Goal: Information Seeking & Learning: Compare options

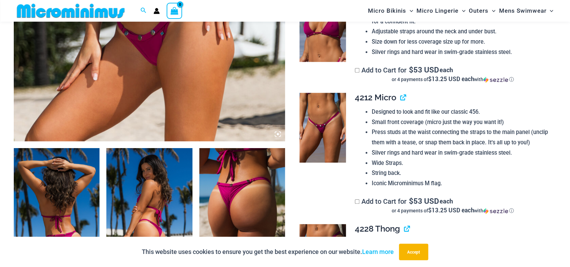
scroll to position [342, 0]
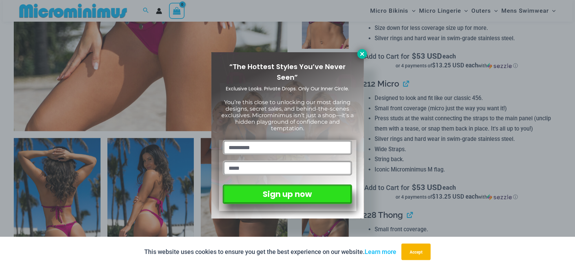
click at [362, 55] on icon at bounding box center [362, 54] width 6 height 6
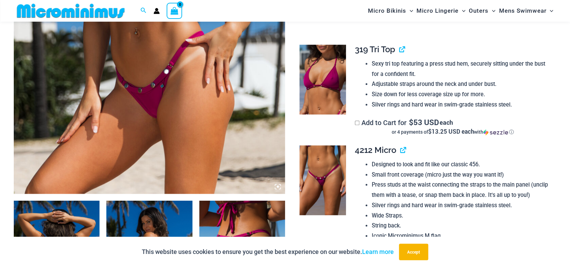
scroll to position [273, 0]
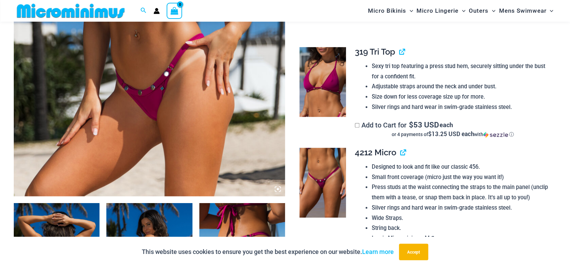
click at [315, 89] on img at bounding box center [322, 82] width 46 height 70
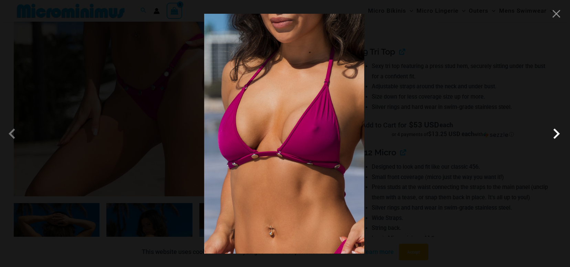
click at [557, 134] on span at bounding box center [556, 134] width 21 height 21
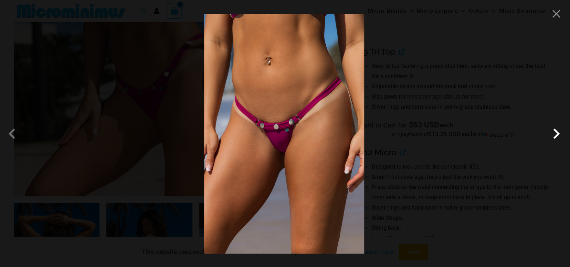
click at [552, 134] on span at bounding box center [556, 134] width 21 height 21
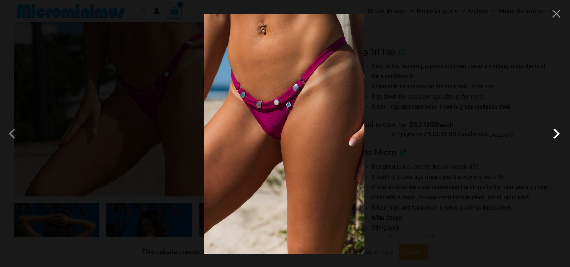
click at [551, 134] on span at bounding box center [556, 134] width 21 height 21
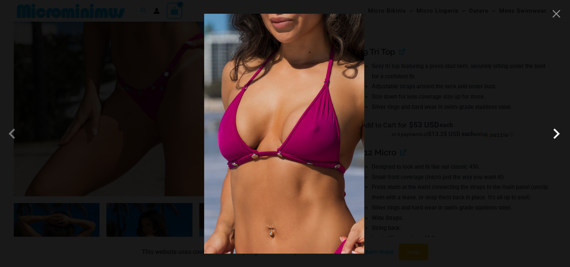
click at [551, 134] on span at bounding box center [556, 134] width 21 height 21
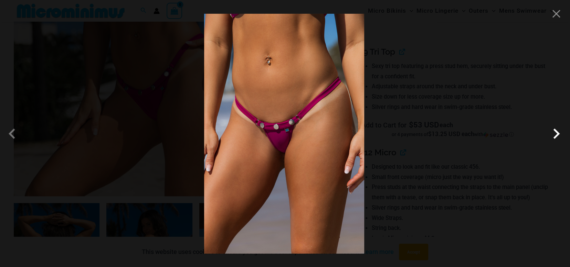
click at [551, 134] on span at bounding box center [556, 134] width 21 height 21
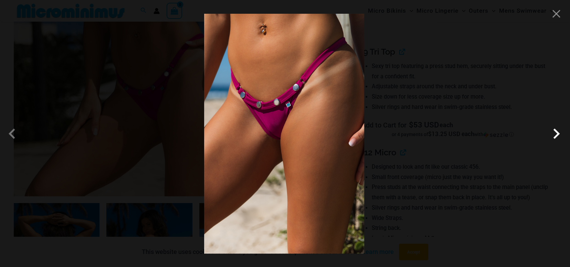
click at [556, 134] on span at bounding box center [556, 134] width 21 height 21
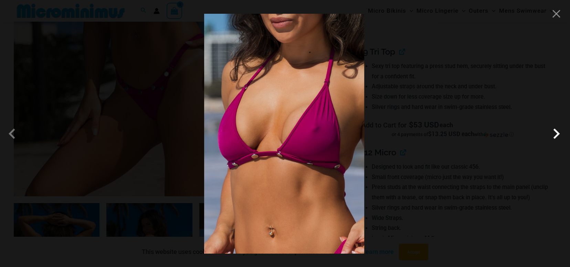
click at [554, 132] on span at bounding box center [556, 134] width 21 height 21
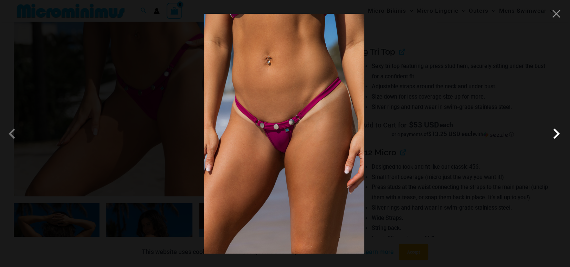
click at [553, 136] on span at bounding box center [556, 134] width 21 height 21
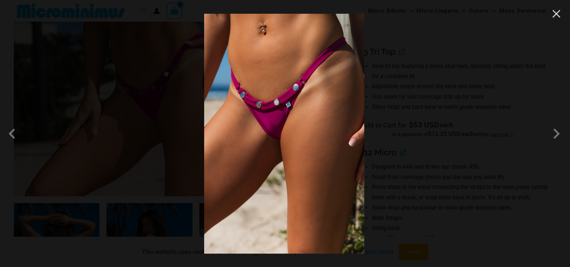
click at [552, 15] on button "Close" at bounding box center [556, 14] width 10 height 10
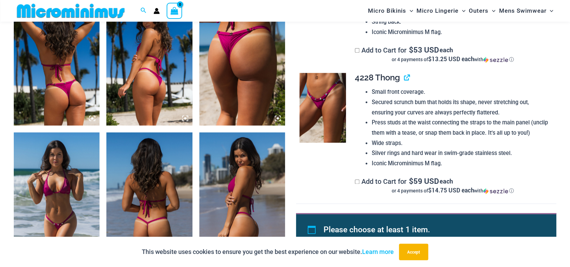
scroll to position [479, 0]
click at [323, 119] on img at bounding box center [322, 108] width 46 height 70
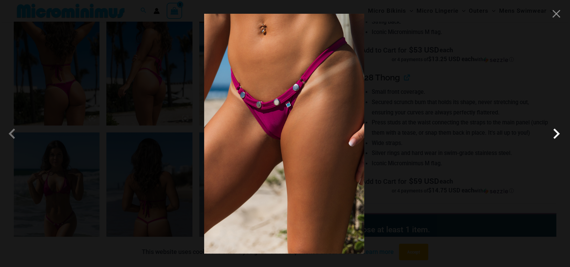
click at [555, 135] on span at bounding box center [556, 134] width 21 height 21
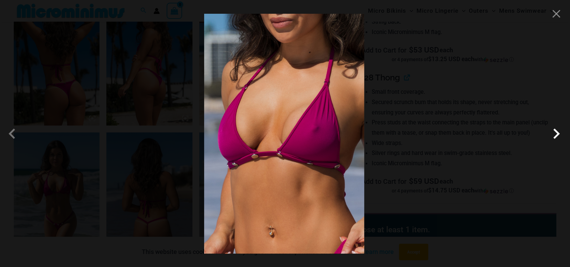
click at [555, 134] on span at bounding box center [556, 134] width 21 height 21
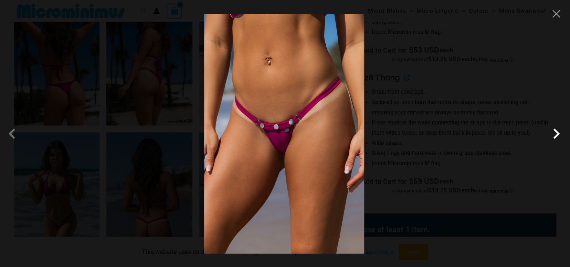
click at [555, 134] on span at bounding box center [556, 134] width 21 height 21
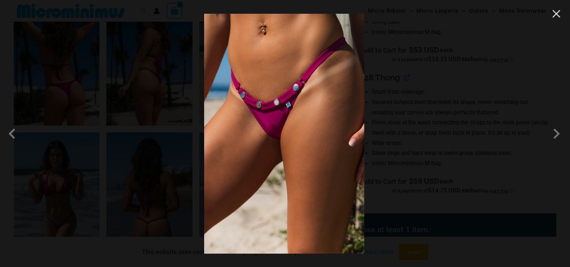
click at [557, 16] on button "Close" at bounding box center [556, 14] width 10 height 10
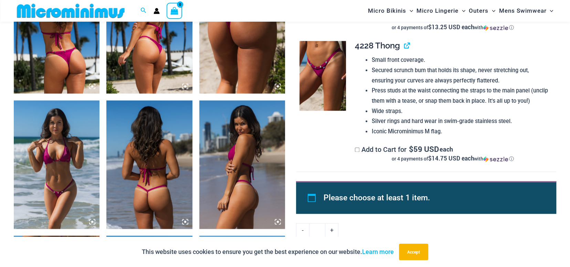
scroll to position [514, 0]
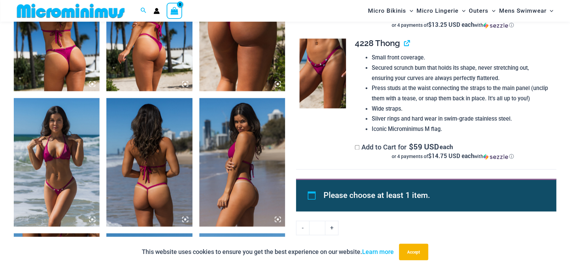
click at [67, 60] on img at bounding box center [57, 26] width 86 height 129
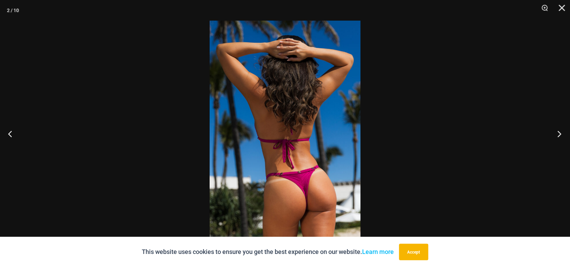
click at [560, 135] on button "Next" at bounding box center [557, 134] width 26 height 34
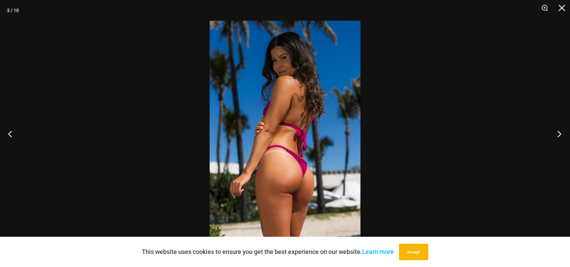
click at [559, 134] on button "Next" at bounding box center [557, 134] width 26 height 34
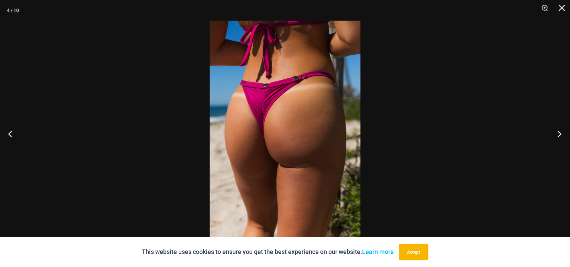
click at [559, 134] on button "Next" at bounding box center [557, 134] width 26 height 34
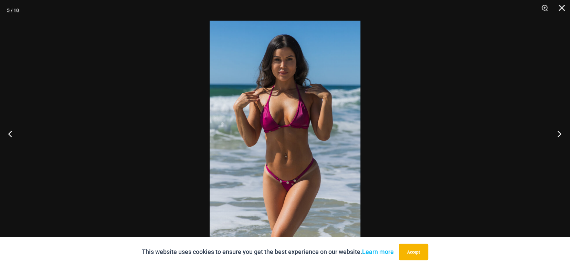
click at [559, 134] on button "Next" at bounding box center [557, 134] width 26 height 34
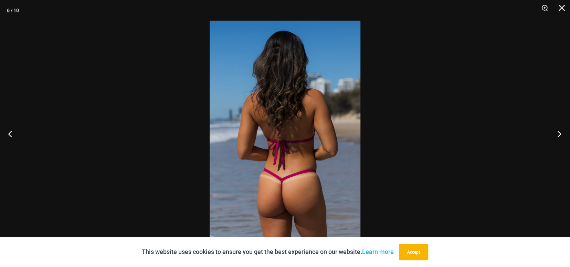
click at [559, 134] on button "Next" at bounding box center [557, 134] width 26 height 34
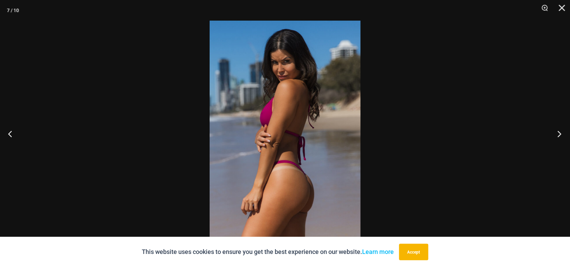
click at [559, 134] on button "Next" at bounding box center [557, 134] width 26 height 34
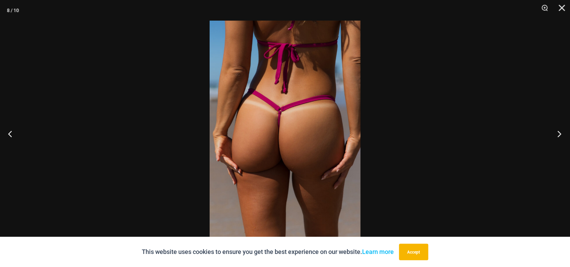
click at [555, 134] on button "Next" at bounding box center [557, 134] width 26 height 34
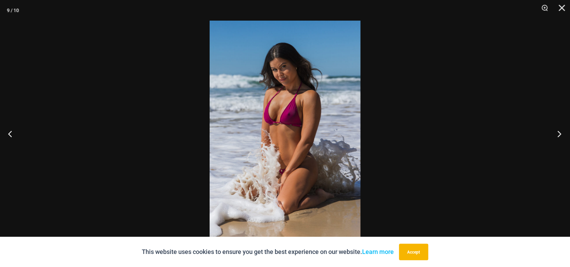
click at [555, 133] on button "Next" at bounding box center [557, 134] width 26 height 34
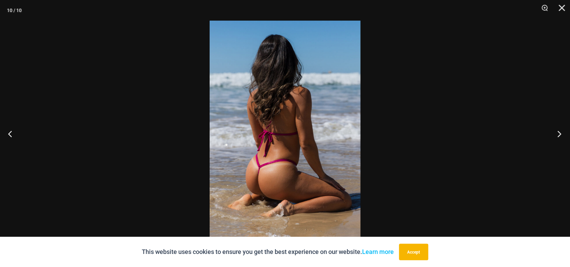
click at [559, 136] on button "Next" at bounding box center [557, 134] width 26 height 34
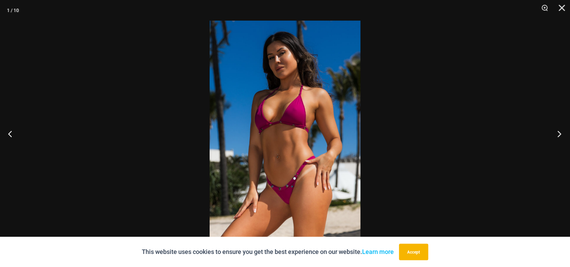
click at [558, 136] on button "Next" at bounding box center [557, 134] width 26 height 34
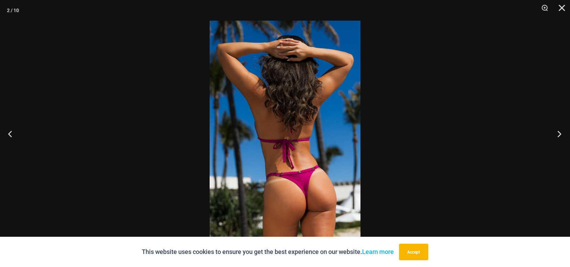
click at [558, 136] on button "Next" at bounding box center [557, 134] width 26 height 34
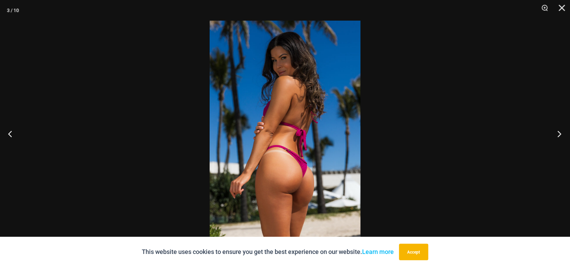
click at [557, 136] on button "Next" at bounding box center [557, 134] width 26 height 34
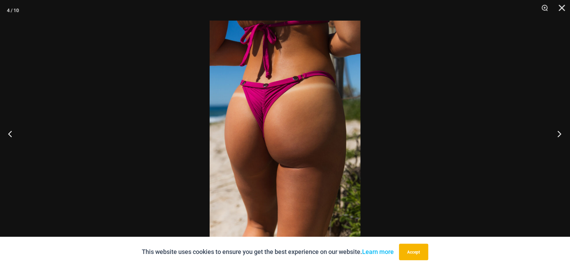
click at [557, 136] on button "Next" at bounding box center [557, 134] width 26 height 34
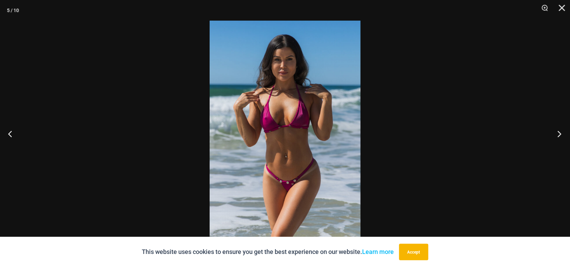
click at [560, 135] on button "Next" at bounding box center [557, 134] width 26 height 34
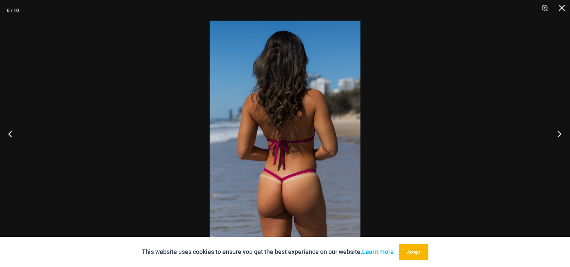
click at [559, 135] on button "Next" at bounding box center [557, 134] width 26 height 34
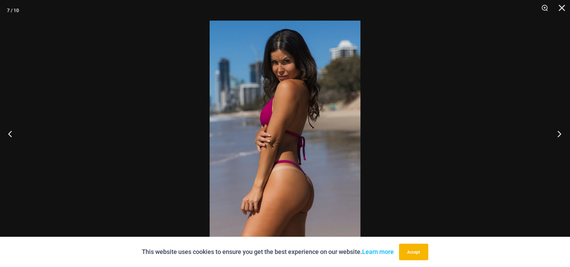
click at [559, 135] on button "Next" at bounding box center [557, 134] width 26 height 34
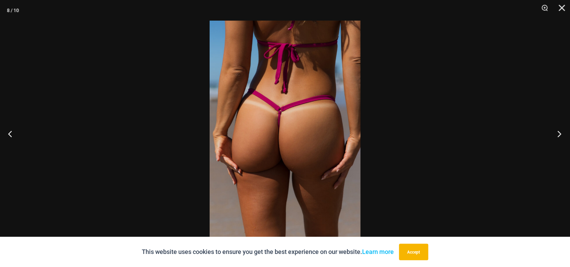
click at [559, 135] on button "Next" at bounding box center [557, 134] width 26 height 34
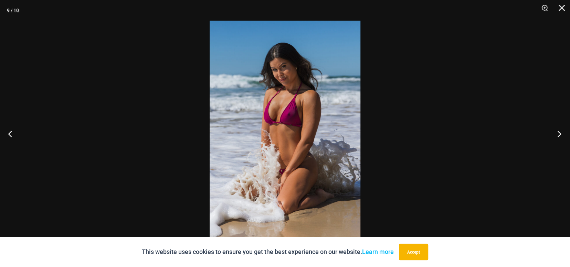
click at [559, 135] on button "Next" at bounding box center [557, 134] width 26 height 34
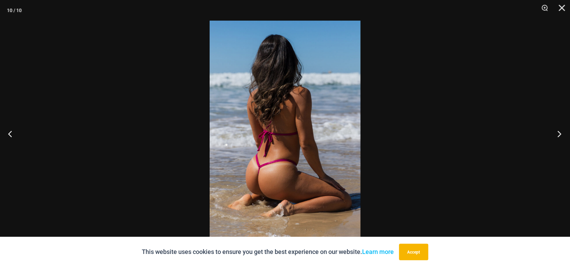
click at [559, 135] on button "Next" at bounding box center [557, 134] width 26 height 34
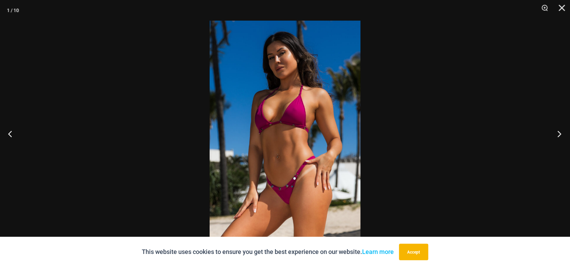
click at [559, 135] on button "Next" at bounding box center [557, 134] width 26 height 34
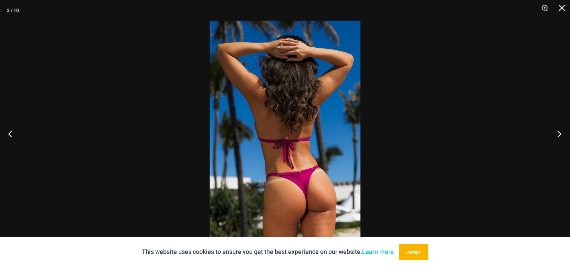
click at [559, 135] on button "Next" at bounding box center [557, 134] width 26 height 34
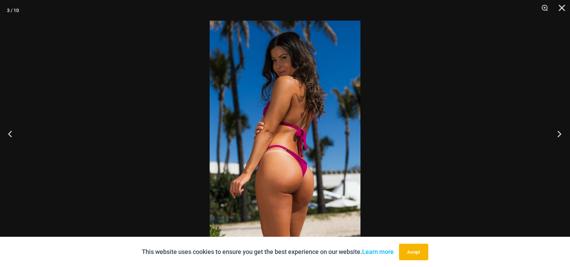
click at [559, 135] on button "Next" at bounding box center [557, 134] width 26 height 34
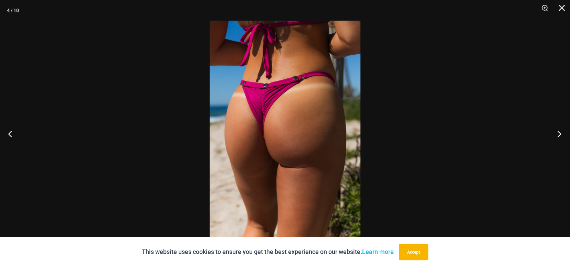
click at [559, 135] on button "Next" at bounding box center [557, 134] width 26 height 34
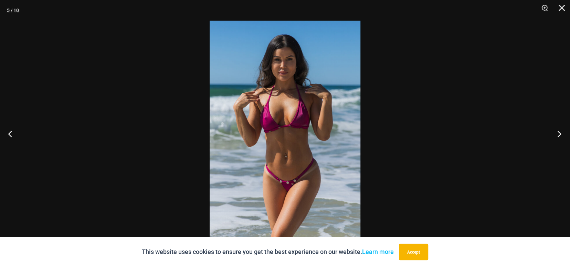
click at [559, 135] on button "Next" at bounding box center [557, 134] width 26 height 34
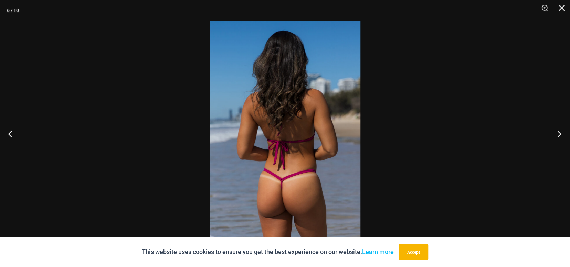
click at [559, 135] on button "Next" at bounding box center [557, 134] width 26 height 34
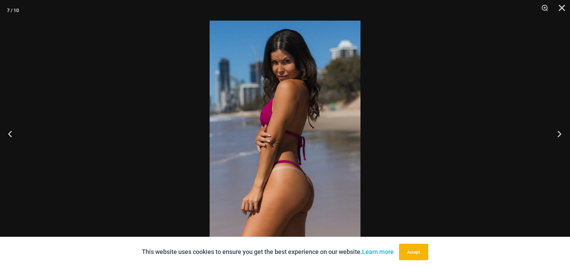
click at [559, 135] on button "Next" at bounding box center [557, 134] width 26 height 34
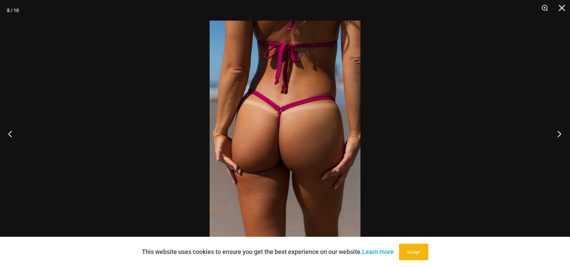
click at [559, 135] on button "Next" at bounding box center [557, 134] width 26 height 34
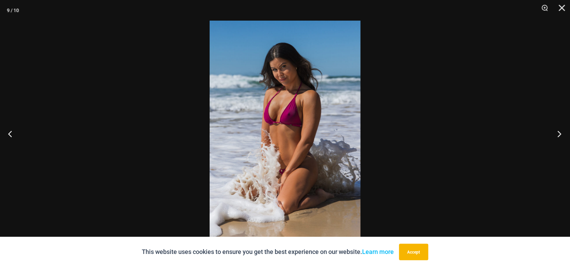
click at [559, 135] on button "Next" at bounding box center [557, 134] width 26 height 34
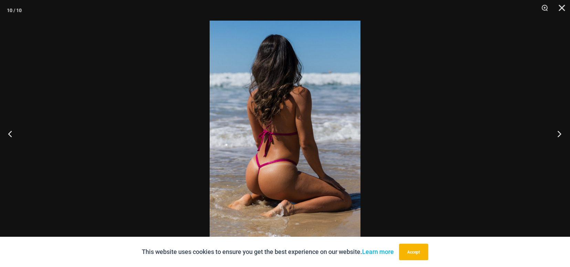
click at [559, 135] on button "Next" at bounding box center [557, 134] width 26 height 34
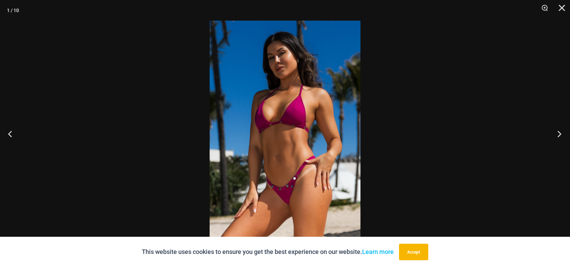
click at [559, 135] on button "Next" at bounding box center [557, 134] width 26 height 34
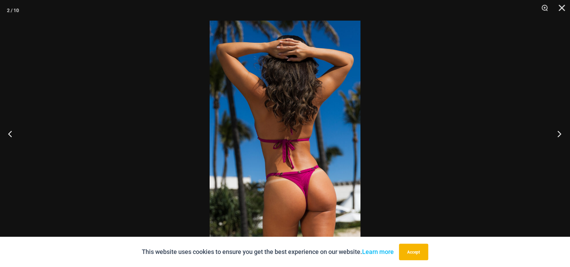
click at [559, 135] on button "Next" at bounding box center [557, 134] width 26 height 34
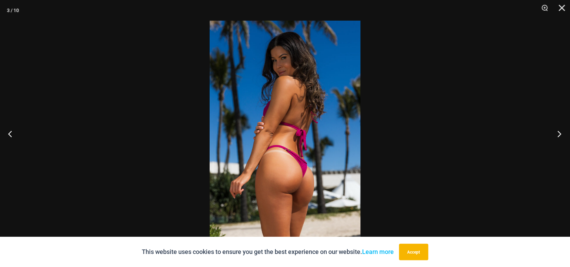
click at [559, 135] on button "Next" at bounding box center [557, 134] width 26 height 34
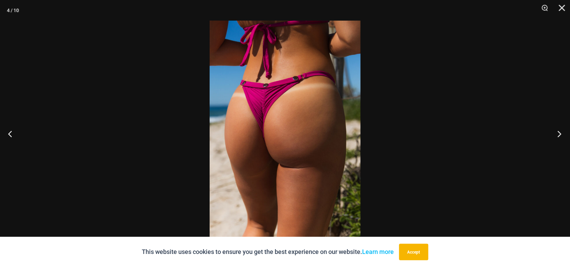
click at [556, 131] on button "Next" at bounding box center [557, 134] width 26 height 34
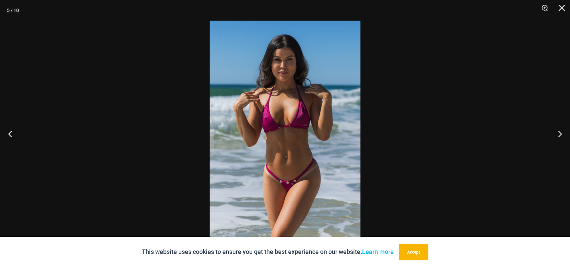
click at [292, 117] on img at bounding box center [285, 134] width 151 height 226
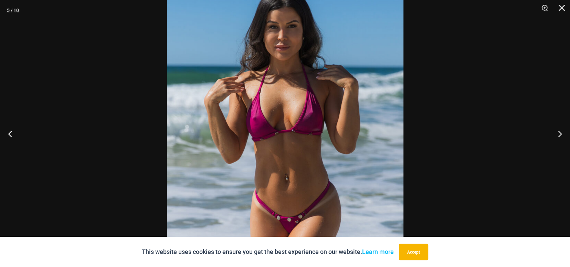
click at [298, 117] on img at bounding box center [285, 143] width 236 height 354
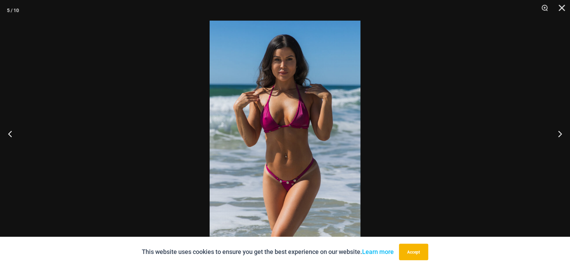
click at [298, 117] on img at bounding box center [285, 134] width 151 height 226
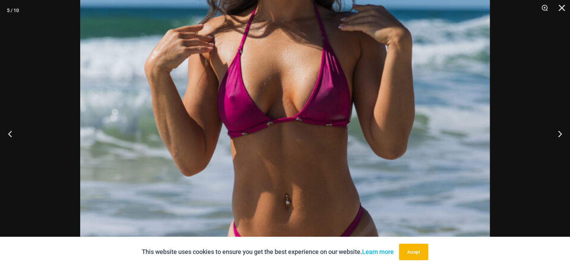
click at [299, 114] on img at bounding box center [284, 140] width 409 height 614
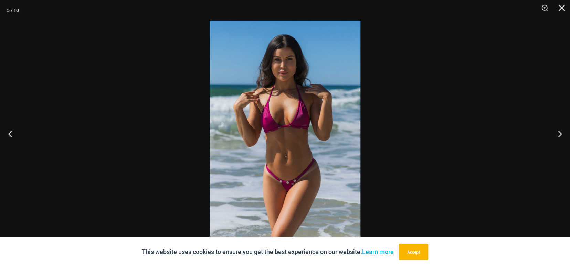
click at [299, 114] on img at bounding box center [285, 134] width 151 height 226
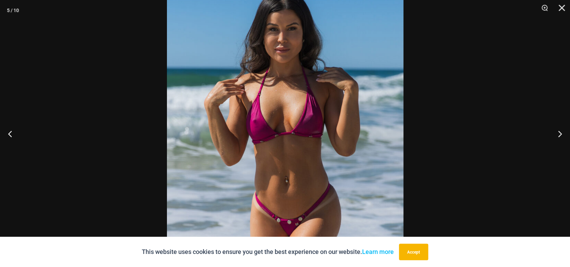
click at [299, 114] on img at bounding box center [285, 145] width 236 height 354
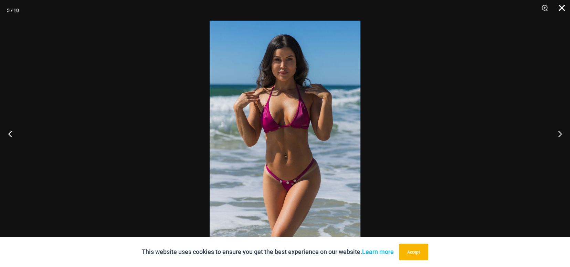
click at [561, 5] on button "Close" at bounding box center [559, 10] width 17 height 21
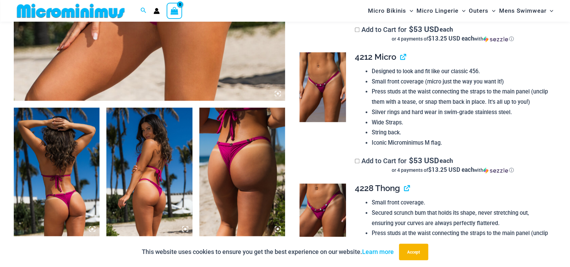
scroll to position [342, 0]
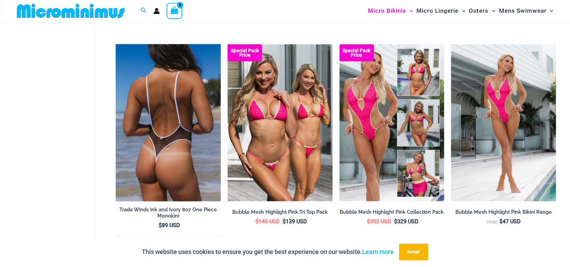
scroll to position [855, 0]
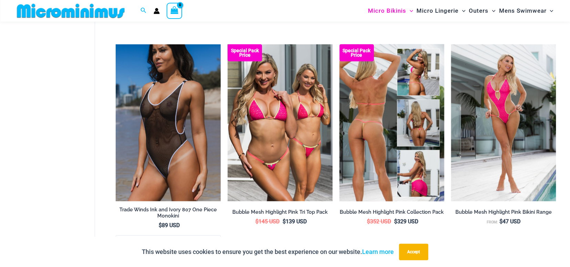
click at [415, 77] on img at bounding box center [391, 122] width 105 height 157
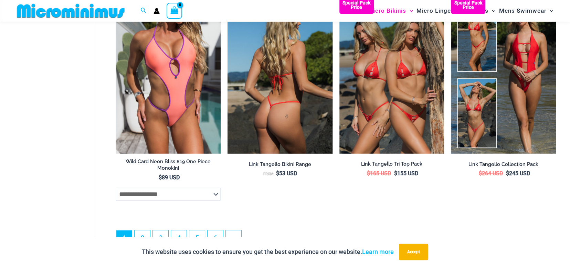
scroll to position [1814, 0]
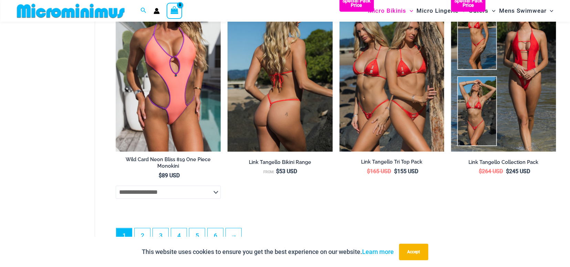
click at [275, 86] on img at bounding box center [279, 72] width 105 height 157
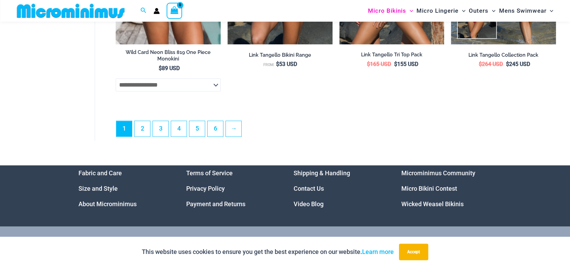
scroll to position [1916, 0]
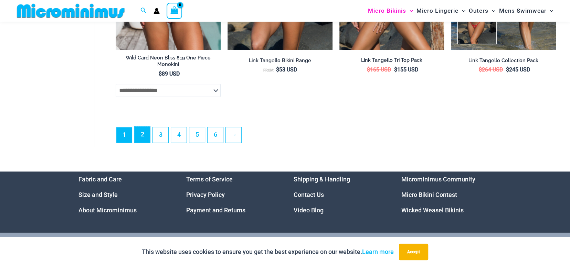
click at [148, 140] on link "2" at bounding box center [142, 135] width 15 height 16
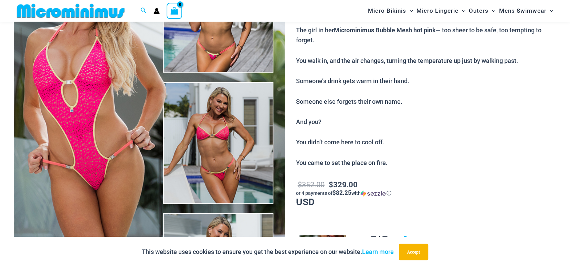
scroll to position [99, 0]
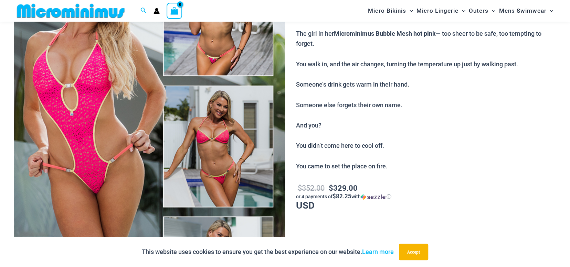
click at [222, 56] on img at bounding box center [149, 146] width 271 height 407
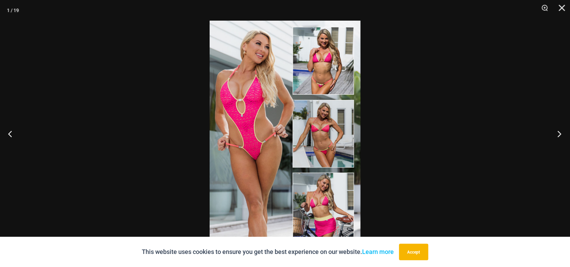
click at [553, 133] on button "Next" at bounding box center [557, 134] width 26 height 34
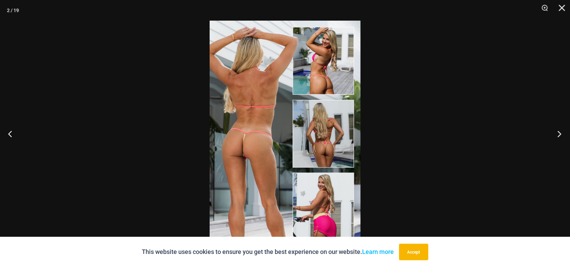
click at [553, 132] on button "Next" at bounding box center [557, 134] width 26 height 34
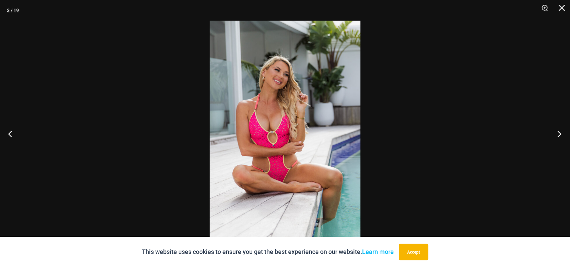
click at [552, 132] on button "Next" at bounding box center [557, 134] width 26 height 34
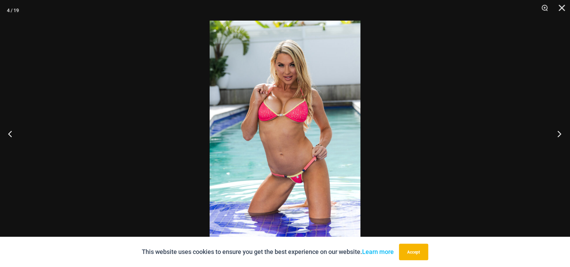
click at [552, 132] on button "Next" at bounding box center [557, 134] width 26 height 34
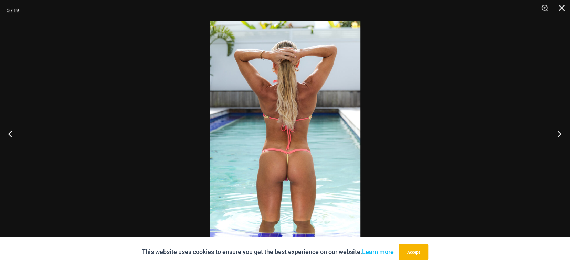
click at [552, 132] on button "Next" at bounding box center [557, 134] width 26 height 34
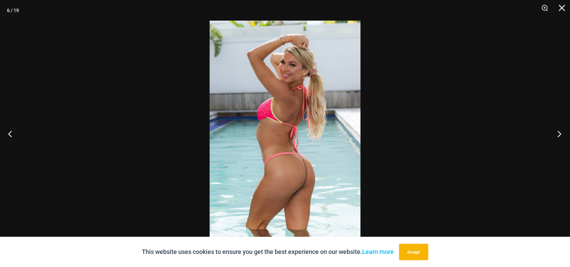
click at [552, 132] on button "Next" at bounding box center [557, 134] width 26 height 34
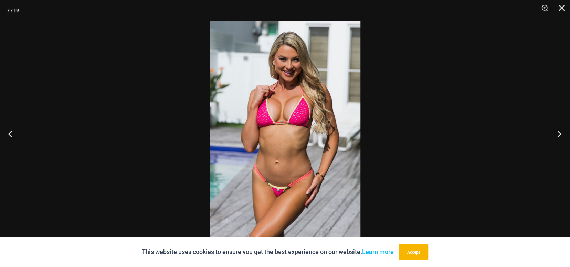
click at [552, 132] on button "Next" at bounding box center [557, 134] width 26 height 34
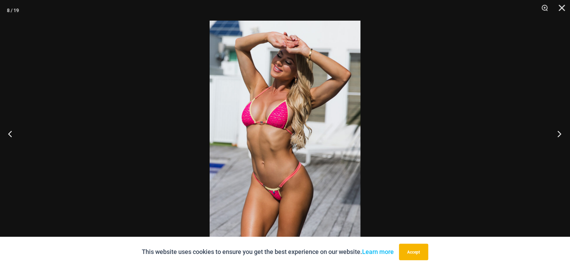
click at [552, 132] on button "Next" at bounding box center [557, 134] width 26 height 34
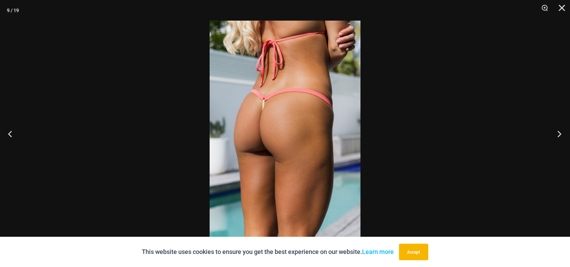
click at [552, 132] on button "Next" at bounding box center [557, 134] width 26 height 34
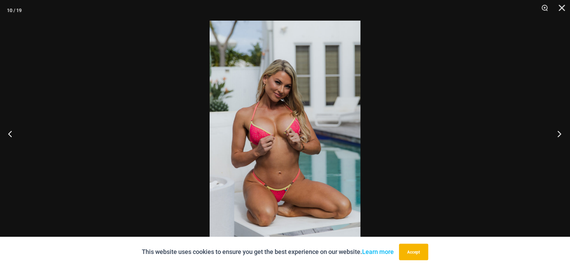
click at [552, 132] on button "Next" at bounding box center [557, 134] width 26 height 34
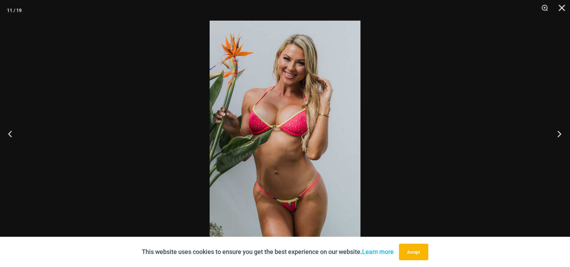
click at [552, 132] on button "Next" at bounding box center [557, 134] width 26 height 34
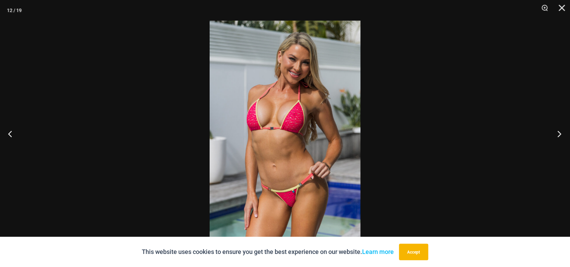
click at [552, 132] on button "Next" at bounding box center [557, 134] width 26 height 34
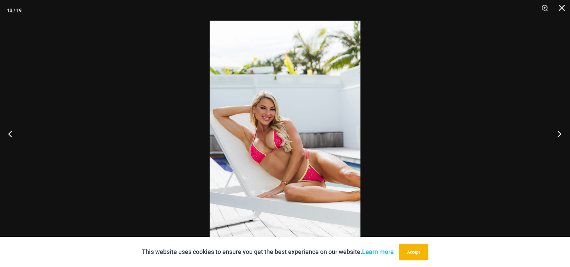
click at [552, 132] on button "Next" at bounding box center [557, 134] width 26 height 34
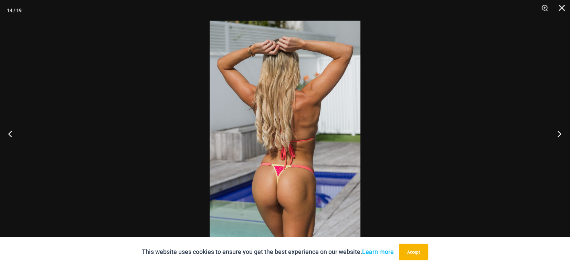
click at [552, 132] on button "Next" at bounding box center [557, 134] width 26 height 34
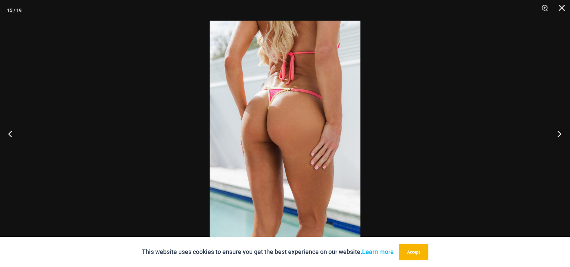
click at [552, 132] on button "Next" at bounding box center [557, 134] width 26 height 34
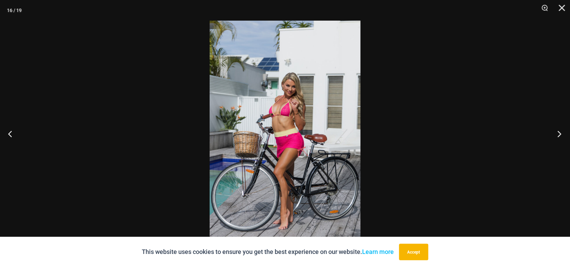
click at [552, 132] on button "Next" at bounding box center [557, 134] width 26 height 34
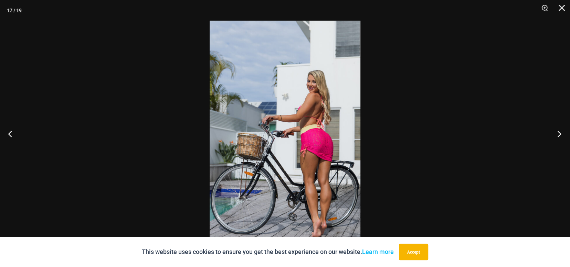
click at [552, 132] on button "Next" at bounding box center [557, 134] width 26 height 34
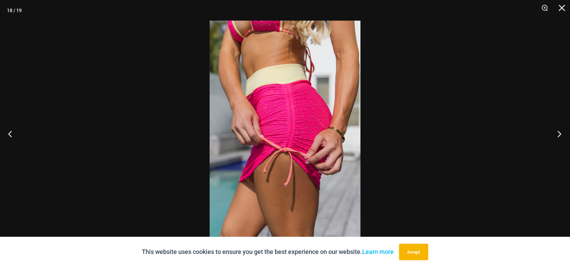
click at [552, 132] on button "Next" at bounding box center [557, 134] width 26 height 34
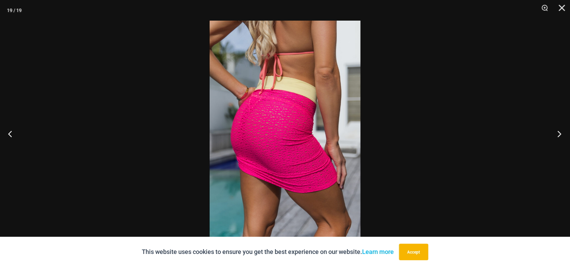
click at [552, 132] on button "Next" at bounding box center [557, 134] width 26 height 34
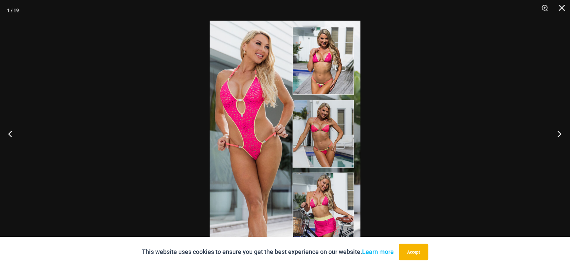
click at [549, 131] on button "Next" at bounding box center [557, 134] width 26 height 34
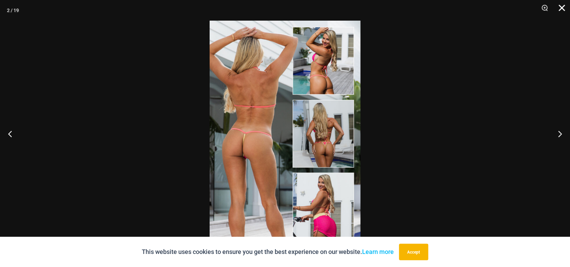
click at [560, 6] on button "Close" at bounding box center [559, 10] width 17 height 21
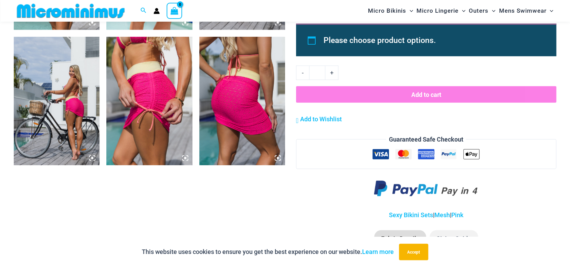
scroll to position [1097, 0]
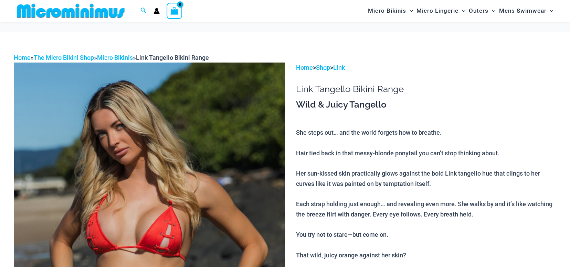
click at [234, 166] on img at bounding box center [149, 266] width 271 height 407
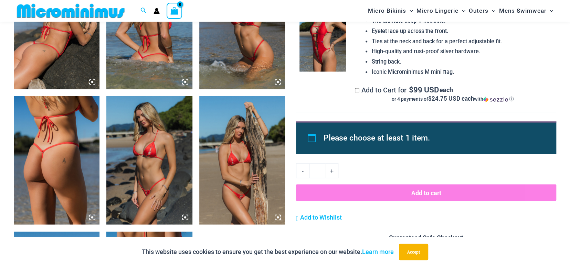
scroll to position [654, 0]
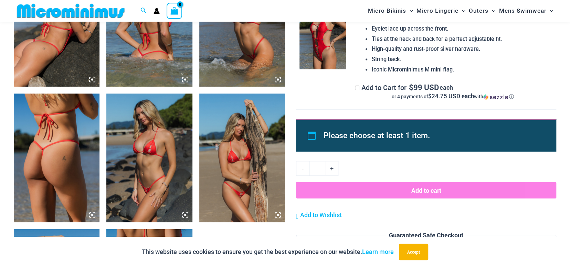
click at [143, 142] on img at bounding box center [149, 158] width 86 height 129
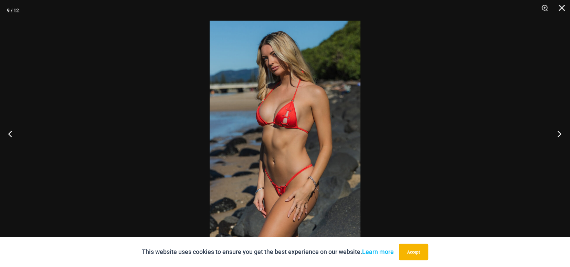
click at [555, 137] on button "Next" at bounding box center [557, 134] width 26 height 34
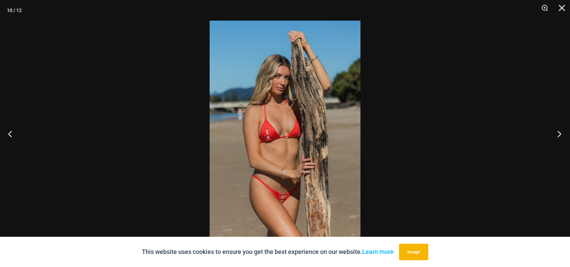
click at [554, 137] on button "Next" at bounding box center [557, 134] width 26 height 34
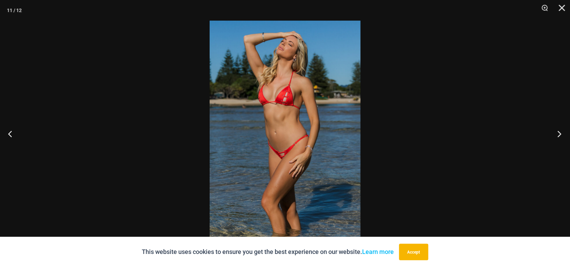
click at [554, 137] on button "Next" at bounding box center [557, 134] width 26 height 34
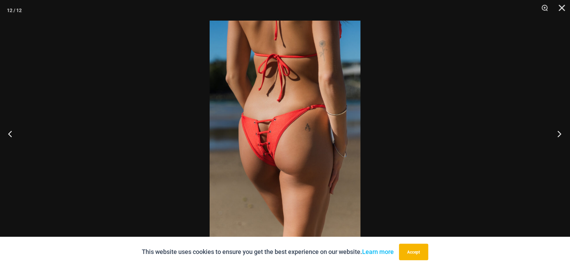
click at [553, 137] on button "Next" at bounding box center [557, 134] width 26 height 34
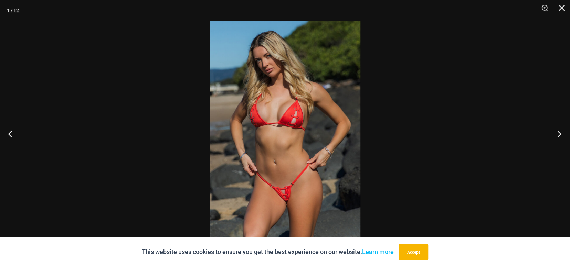
click at [553, 137] on button "Next" at bounding box center [557, 134] width 26 height 34
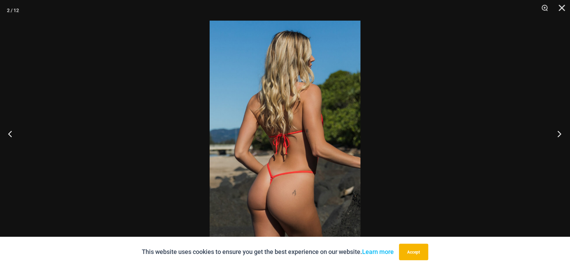
click at [553, 137] on button "Next" at bounding box center [557, 134] width 26 height 34
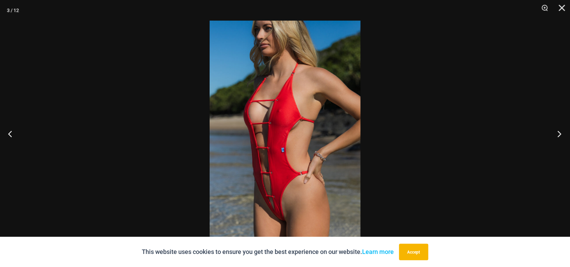
click at [553, 137] on button "Next" at bounding box center [557, 134] width 26 height 34
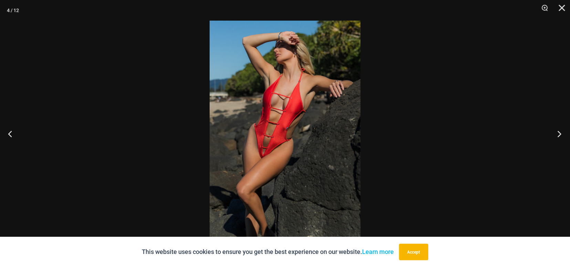
click at [553, 137] on button "Next" at bounding box center [557, 134] width 26 height 34
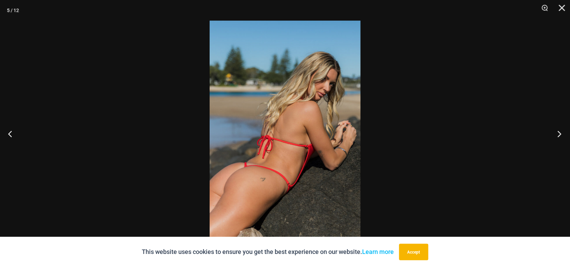
click at [553, 137] on button "Next" at bounding box center [557, 134] width 26 height 34
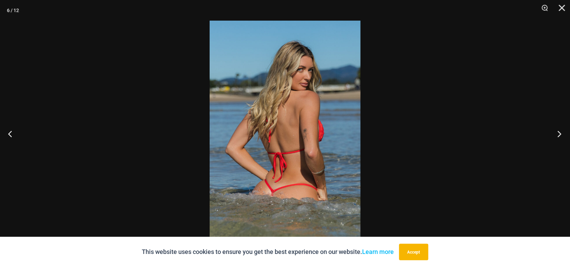
click at [553, 137] on button "Next" at bounding box center [557, 134] width 26 height 34
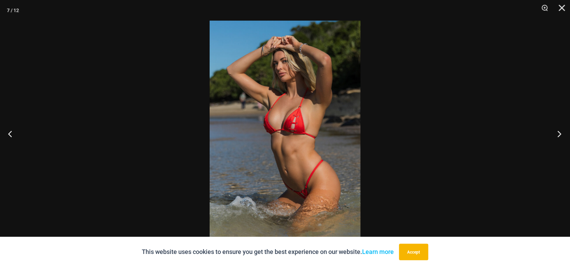
click at [552, 136] on button "Next" at bounding box center [557, 134] width 26 height 34
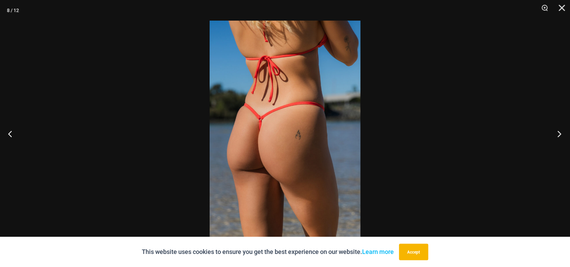
click at [552, 136] on button "Next" at bounding box center [557, 134] width 26 height 34
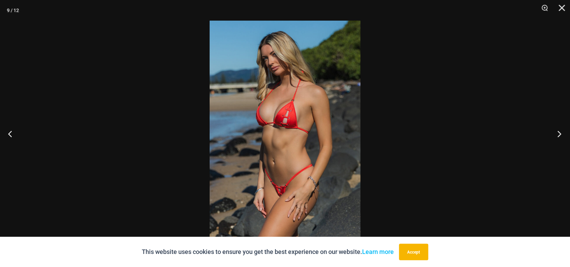
click at [552, 136] on button "Next" at bounding box center [557, 134] width 26 height 34
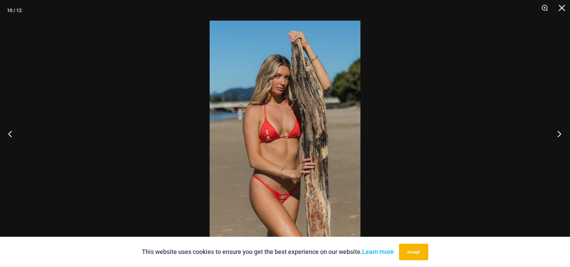
click at [552, 136] on button "Next" at bounding box center [557, 134] width 26 height 34
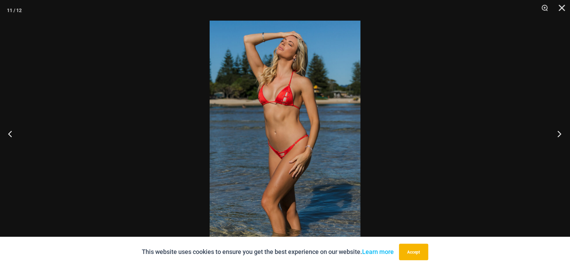
click at [552, 136] on button "Next" at bounding box center [557, 134] width 26 height 34
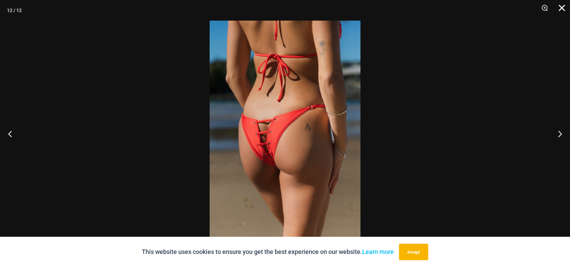
click at [557, 9] on button "Close" at bounding box center [559, 10] width 17 height 21
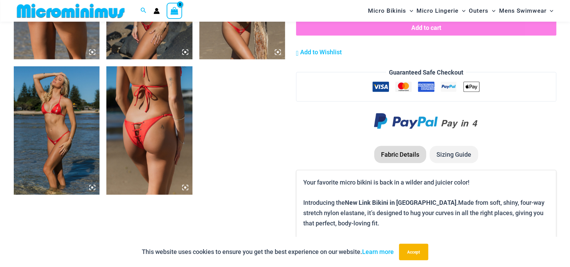
scroll to position [826, 0]
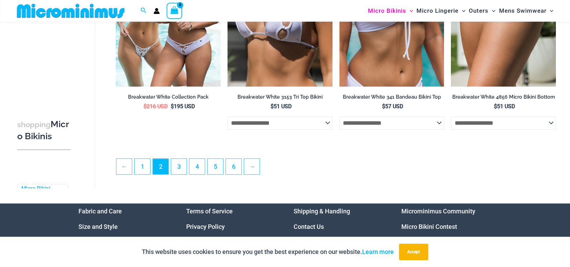
scroll to position [1786, 0]
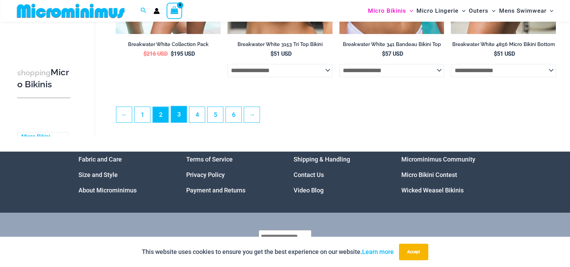
click at [183, 121] on link "3" at bounding box center [178, 114] width 15 height 16
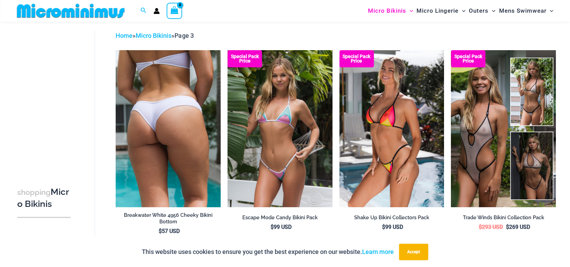
scroll to position [30, 0]
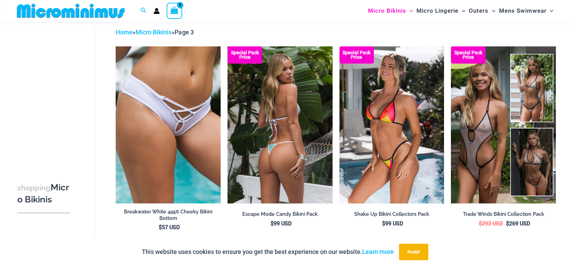
click at [288, 135] on img at bounding box center [279, 124] width 105 height 157
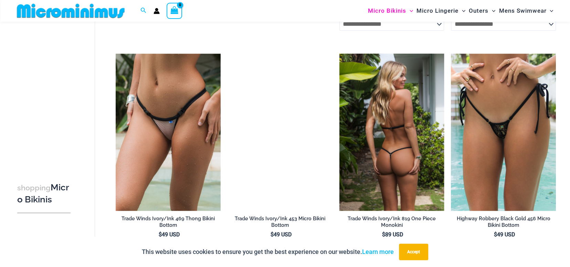
scroll to position [443, 0]
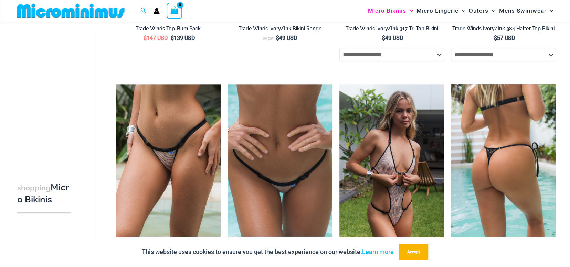
click at [493, 132] on img at bounding box center [503, 162] width 105 height 157
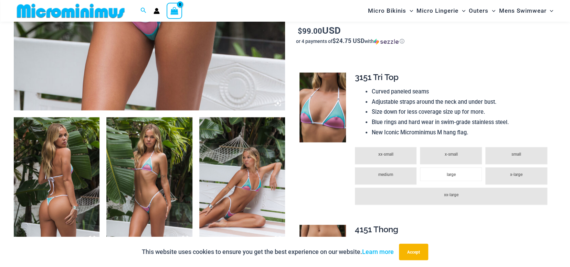
scroll to position [372, 0]
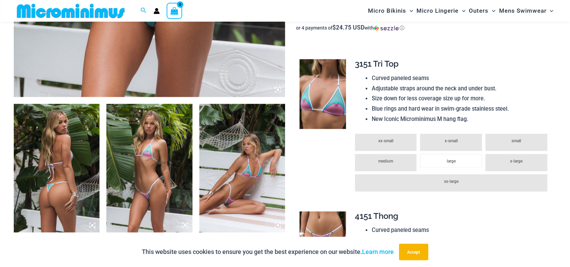
click at [84, 156] on img at bounding box center [57, 168] width 86 height 129
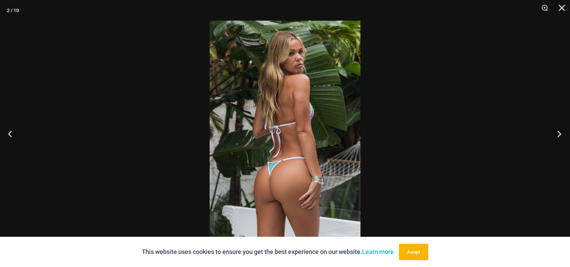
click at [556, 132] on button "Next" at bounding box center [557, 134] width 26 height 34
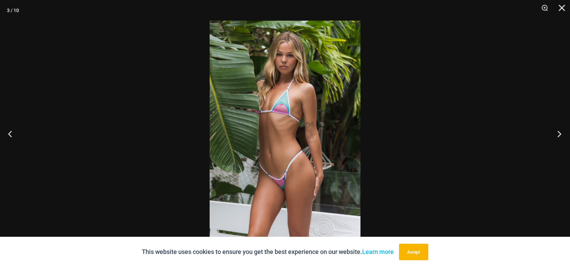
click at [556, 131] on button "Next" at bounding box center [557, 134] width 26 height 34
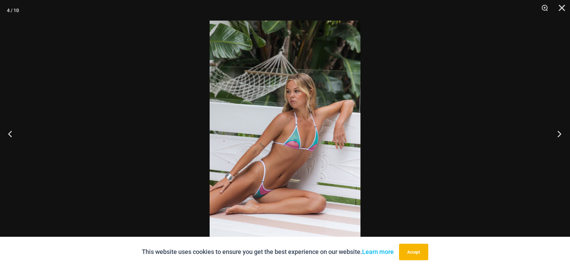
click at [555, 131] on button "Next" at bounding box center [557, 134] width 26 height 34
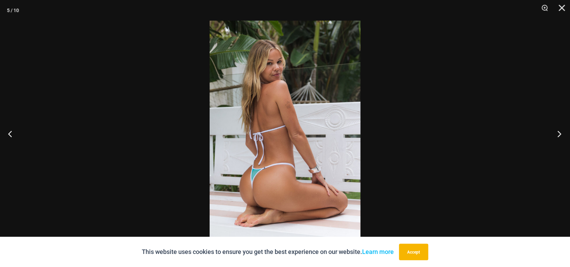
click at [555, 131] on button "Next" at bounding box center [557, 134] width 26 height 34
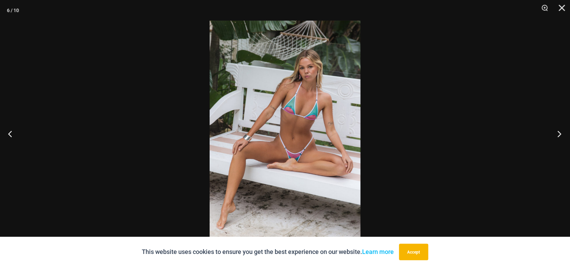
click at [555, 131] on button "Next" at bounding box center [557, 134] width 26 height 34
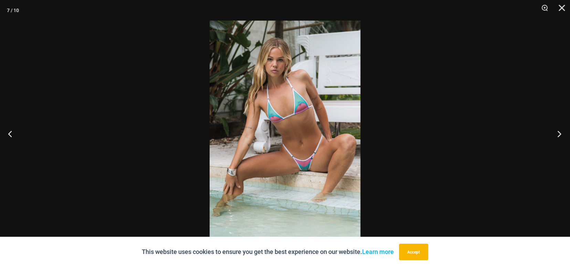
click at [554, 131] on button "Next" at bounding box center [557, 134] width 26 height 34
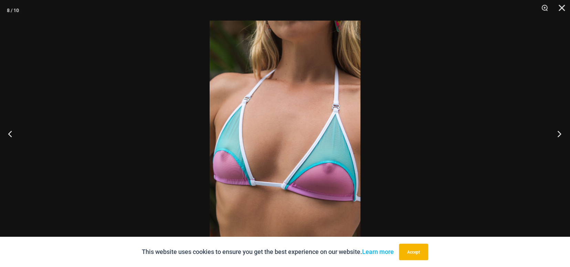
click at [552, 132] on button "Next" at bounding box center [557, 134] width 26 height 34
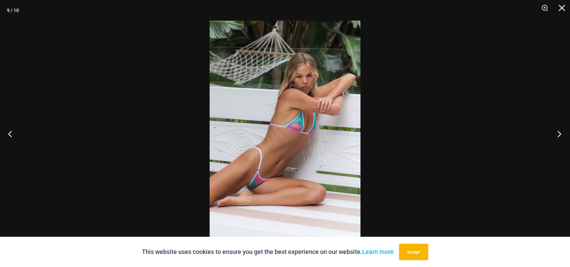
click at [552, 132] on button "Next" at bounding box center [557, 134] width 26 height 34
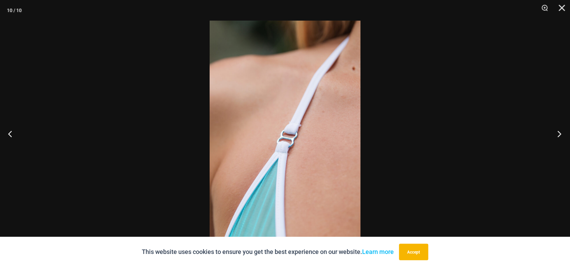
click at [552, 132] on button "Next" at bounding box center [557, 134] width 26 height 34
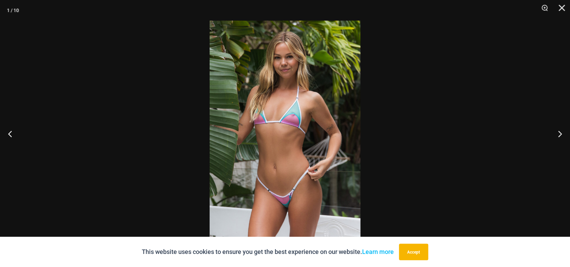
click at [43, 130] on div at bounding box center [285, 133] width 570 height 267
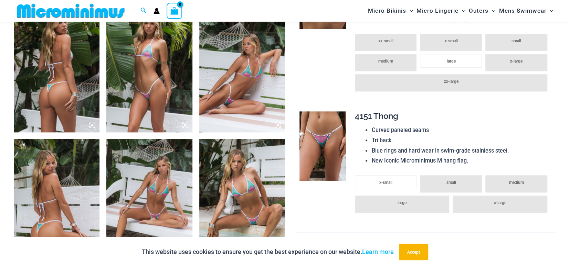
scroll to position [476, 0]
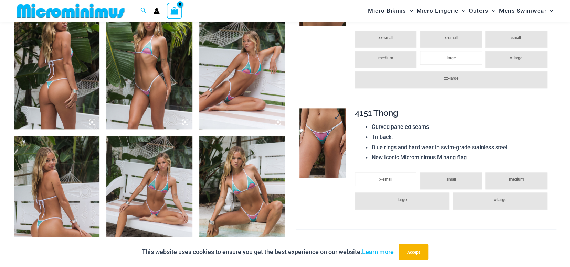
click at [324, 145] on img at bounding box center [322, 143] width 46 height 70
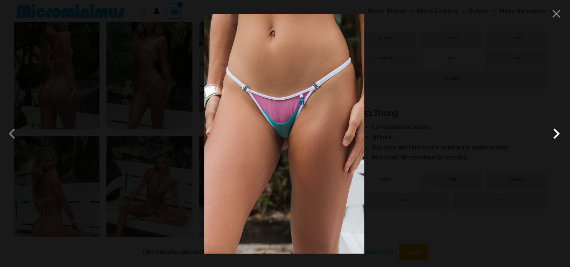
click at [560, 135] on span at bounding box center [556, 134] width 21 height 21
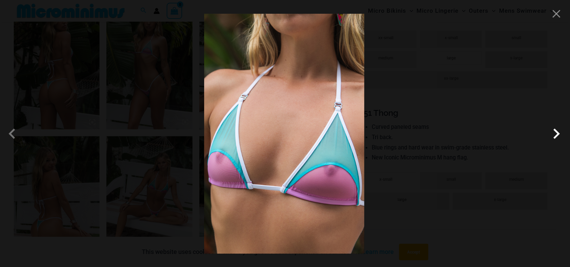
click at [553, 137] on span at bounding box center [556, 134] width 21 height 21
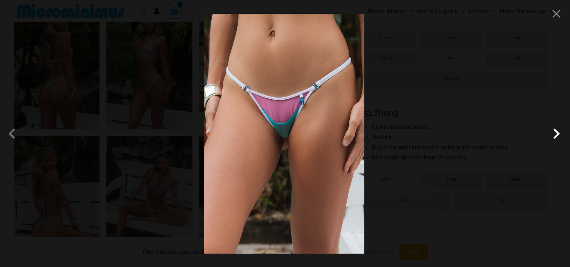
click at [553, 137] on span at bounding box center [556, 134] width 21 height 21
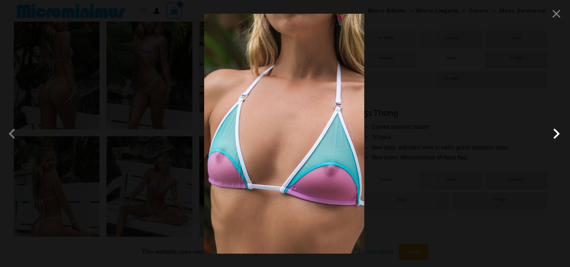
click at [553, 137] on span at bounding box center [556, 134] width 21 height 21
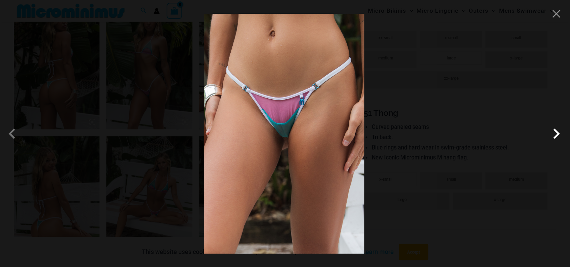
click at [553, 137] on span at bounding box center [556, 134] width 21 height 21
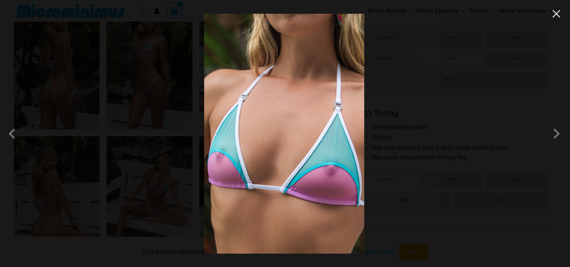
click at [557, 15] on button "Close" at bounding box center [556, 14] width 10 height 10
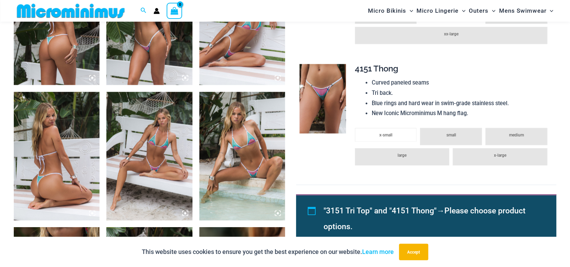
scroll to position [544, 0]
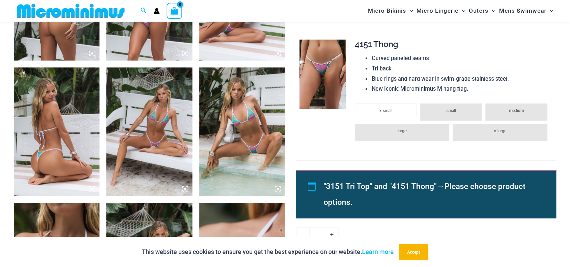
click at [62, 144] on img at bounding box center [57, 131] width 86 height 129
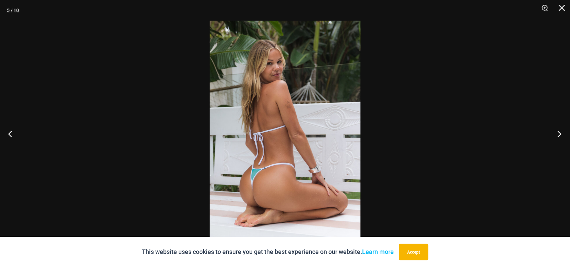
click at [560, 132] on button "Next" at bounding box center [557, 134] width 26 height 34
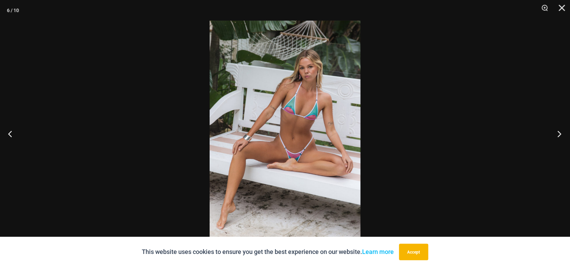
click at [558, 132] on button "Next" at bounding box center [557, 134] width 26 height 34
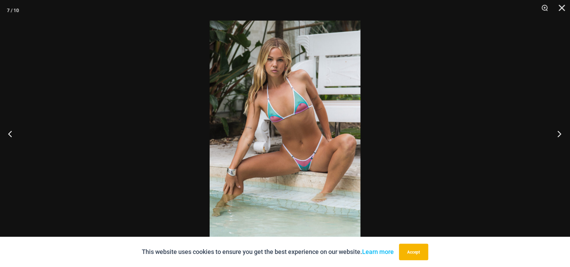
click at [558, 132] on button "Next" at bounding box center [557, 134] width 26 height 34
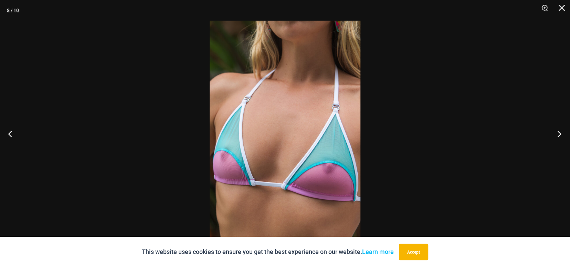
click at [548, 131] on button "Next" at bounding box center [557, 134] width 26 height 34
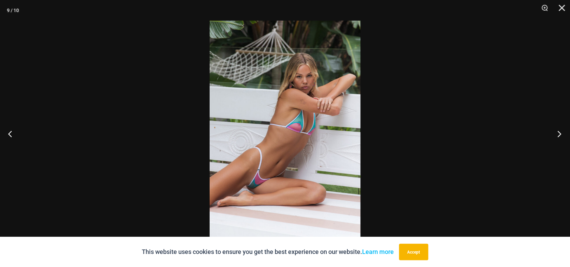
click at [551, 131] on button "Next" at bounding box center [557, 134] width 26 height 34
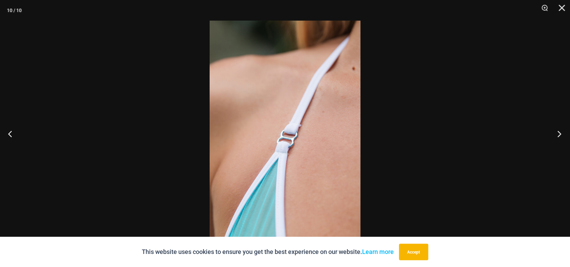
click at [550, 131] on button "Next" at bounding box center [557, 134] width 26 height 34
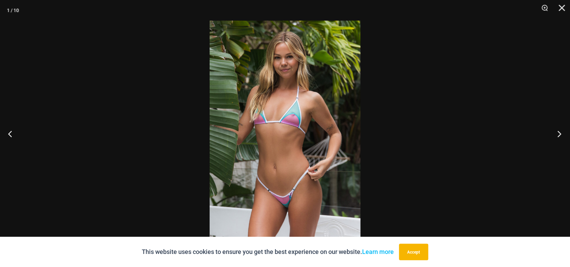
click at [550, 131] on button "Next" at bounding box center [557, 134] width 26 height 34
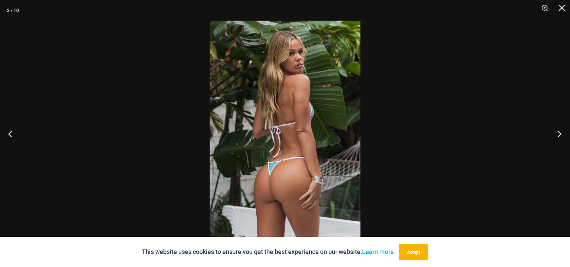
click at [550, 131] on button "Next" at bounding box center [557, 134] width 26 height 34
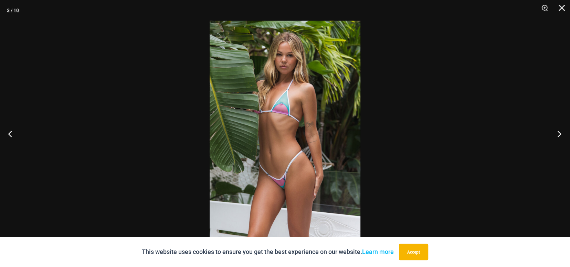
click at [550, 131] on button "Next" at bounding box center [557, 134] width 26 height 34
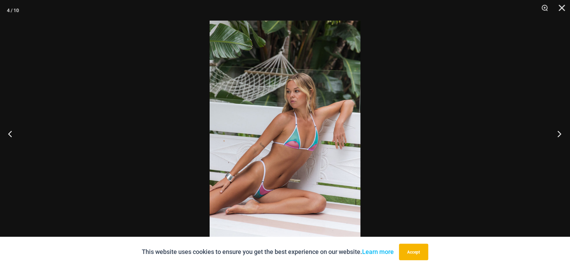
click at [550, 131] on button "Next" at bounding box center [557, 134] width 26 height 34
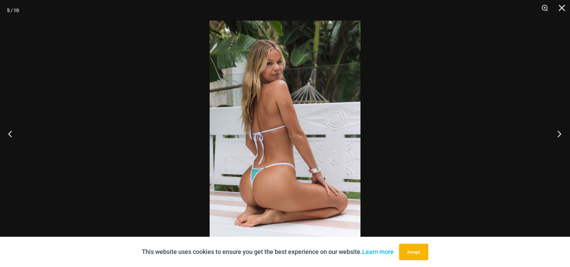
click at [550, 131] on button "Next" at bounding box center [557, 134] width 26 height 34
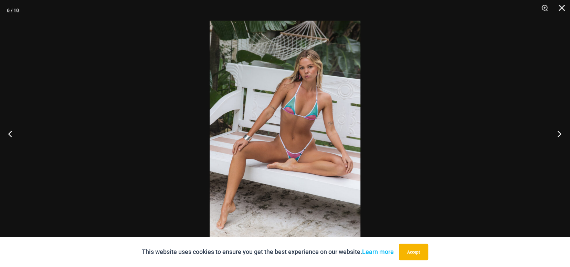
click at [550, 131] on button "Next" at bounding box center [557, 134] width 26 height 34
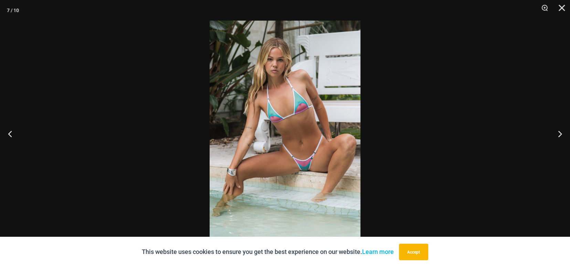
click at [312, 147] on img at bounding box center [285, 134] width 151 height 226
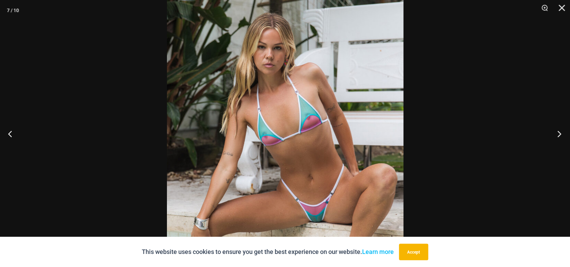
click at [558, 135] on button "Next" at bounding box center [557, 134] width 26 height 34
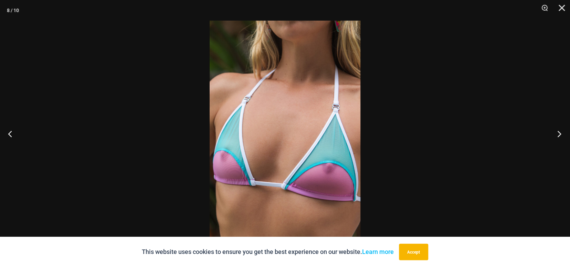
click at [555, 134] on button "Next" at bounding box center [557, 134] width 26 height 34
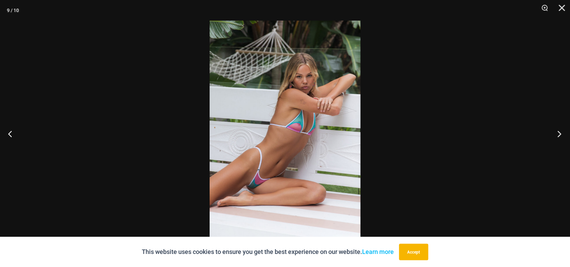
click at [555, 134] on button "Next" at bounding box center [557, 134] width 26 height 34
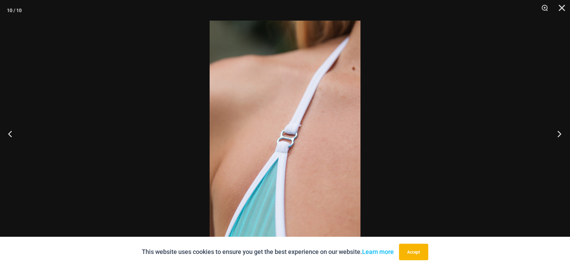
click at [555, 134] on button "Next" at bounding box center [557, 134] width 26 height 34
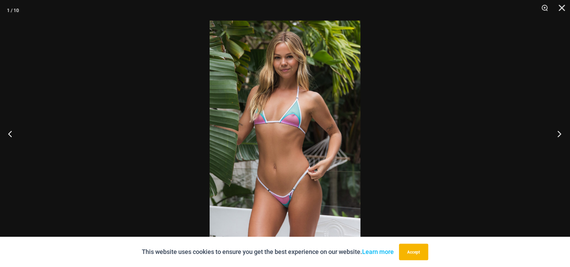
click at [555, 131] on button "Next" at bounding box center [557, 134] width 26 height 34
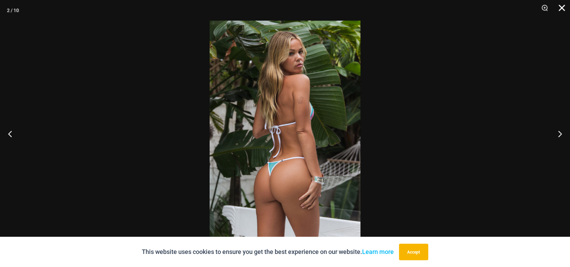
click at [562, 8] on button "Close" at bounding box center [559, 10] width 17 height 21
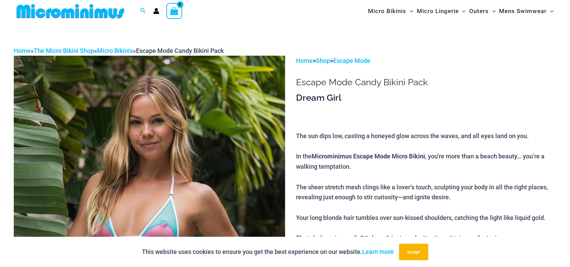
scroll to position [0, 0]
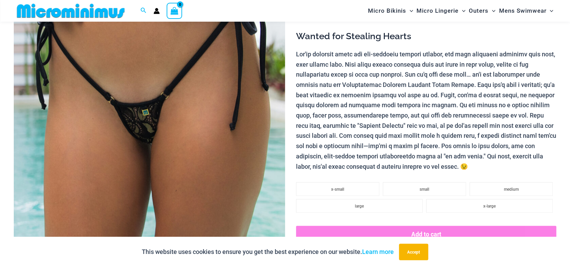
scroll to position [131, 0]
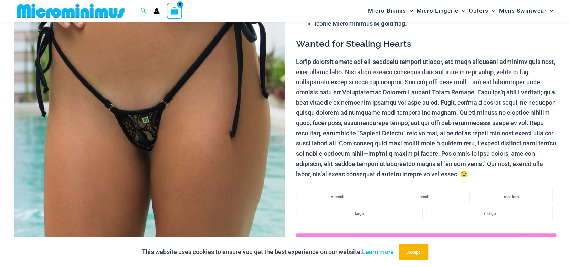
click at [189, 102] on img at bounding box center [149, 134] width 271 height 407
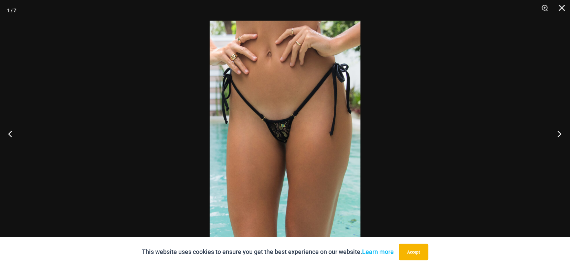
click at [557, 132] on button "Next" at bounding box center [557, 134] width 26 height 34
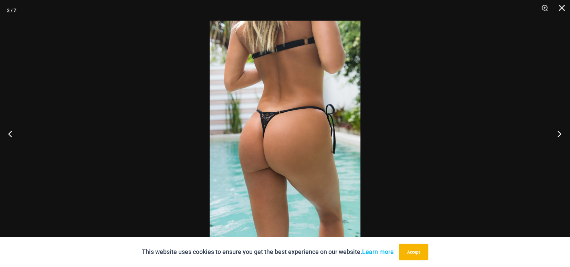
click at [557, 132] on button "Next" at bounding box center [557, 134] width 26 height 34
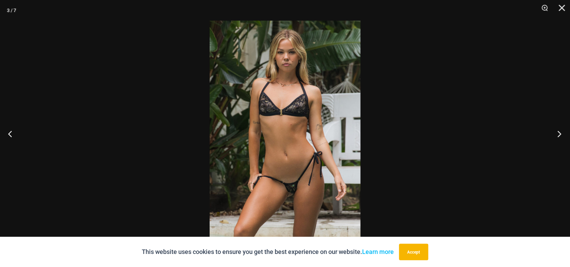
click at [556, 132] on button "Next" at bounding box center [557, 134] width 26 height 34
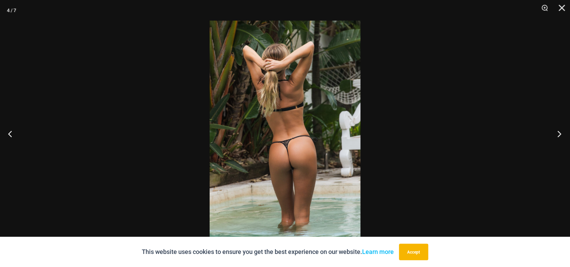
click at [556, 132] on button "Next" at bounding box center [557, 134] width 26 height 34
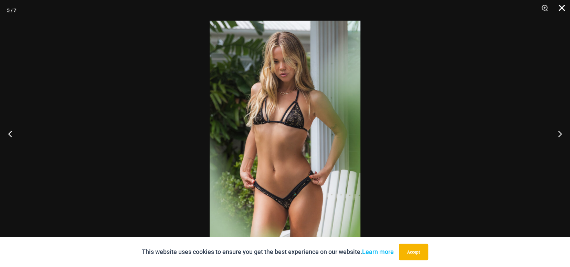
click at [559, 9] on button "Close" at bounding box center [559, 10] width 17 height 21
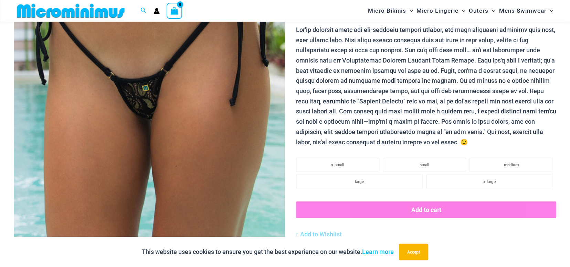
scroll to position [166, 0]
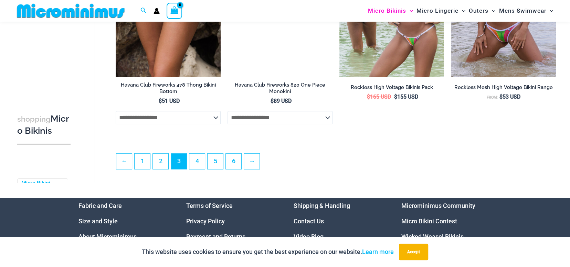
scroll to position [1782, 0]
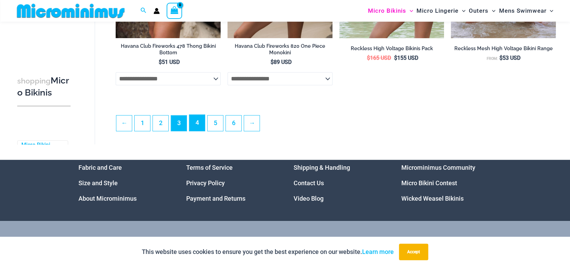
click at [195, 130] on link "4" at bounding box center [196, 123] width 15 height 16
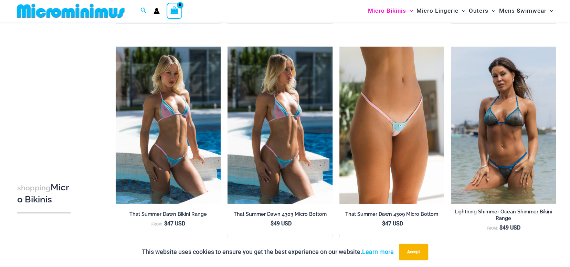
scroll to position [1375, 0]
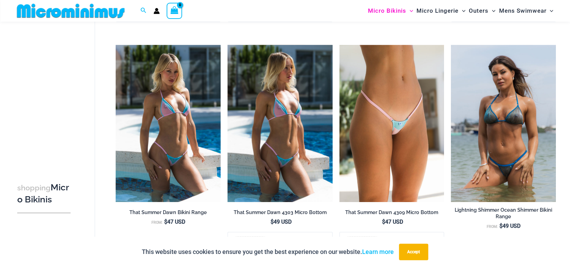
click at [268, 124] on img at bounding box center [279, 123] width 105 height 157
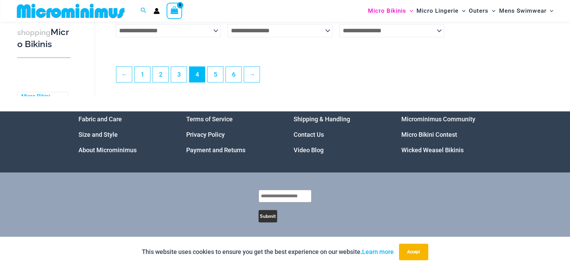
scroll to position [1812, 0]
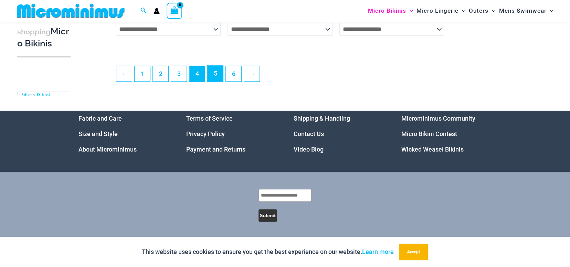
click at [215, 82] on link "5" at bounding box center [214, 73] width 15 height 16
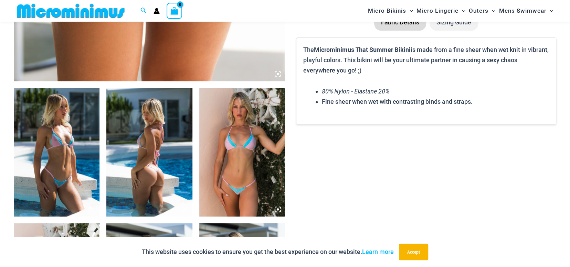
scroll to position [407, 0]
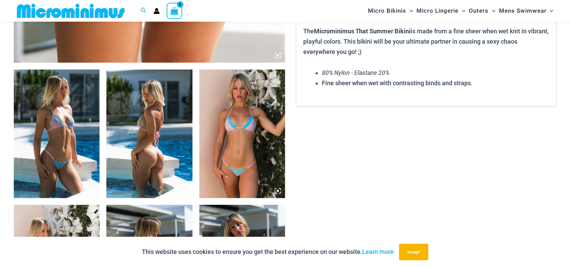
click at [246, 128] on img at bounding box center [242, 134] width 86 height 129
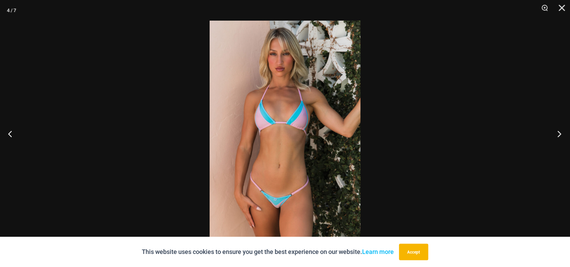
click at [559, 135] on button "Next" at bounding box center [557, 134] width 26 height 34
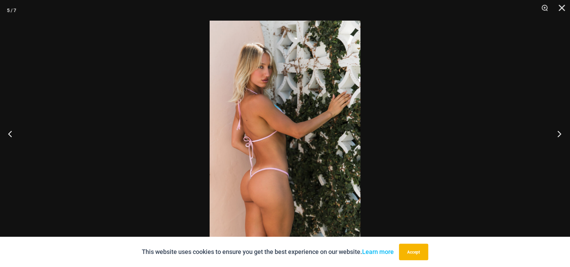
click at [559, 136] on button "Next" at bounding box center [557, 134] width 26 height 34
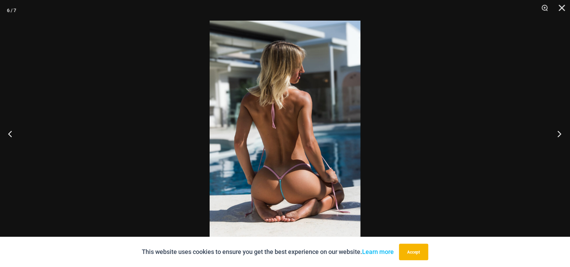
click at [559, 136] on button "Next" at bounding box center [557, 134] width 26 height 34
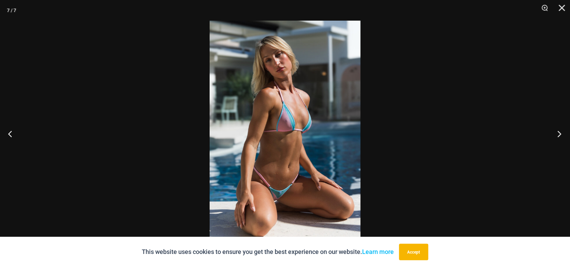
click at [559, 136] on button "Next" at bounding box center [557, 134] width 26 height 34
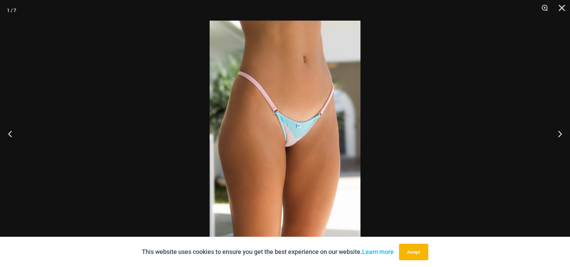
click at [26, 131] on div at bounding box center [285, 133] width 570 height 267
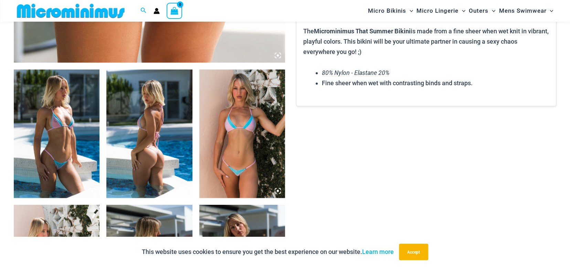
click at [26, 131] on img at bounding box center [57, 134] width 86 height 129
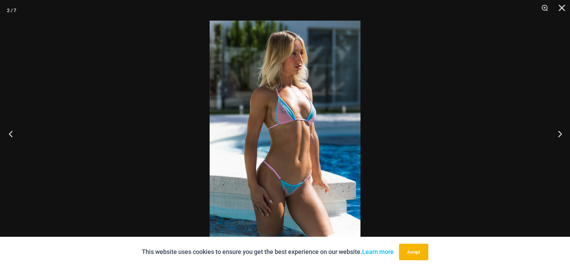
click at [11, 132] on button "Previous" at bounding box center [13, 134] width 26 height 34
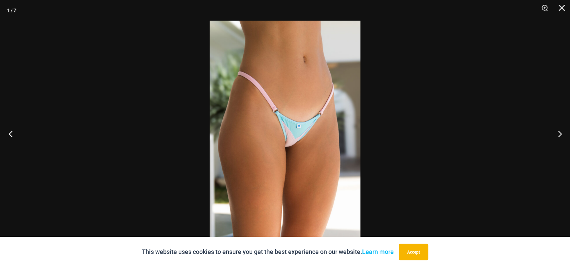
click at [11, 132] on button "Previous" at bounding box center [13, 134] width 26 height 34
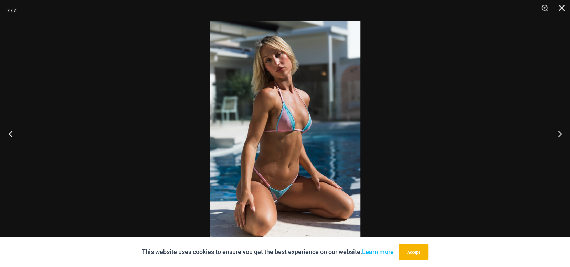
click at [11, 132] on button "Previous" at bounding box center [13, 134] width 26 height 34
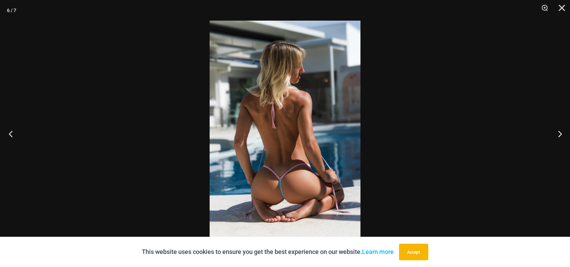
click at [13, 131] on button "Previous" at bounding box center [13, 134] width 26 height 34
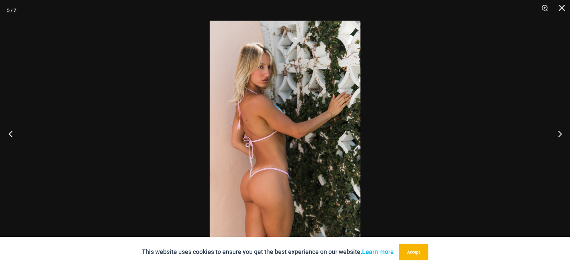
click at [13, 131] on button "Previous" at bounding box center [13, 134] width 26 height 34
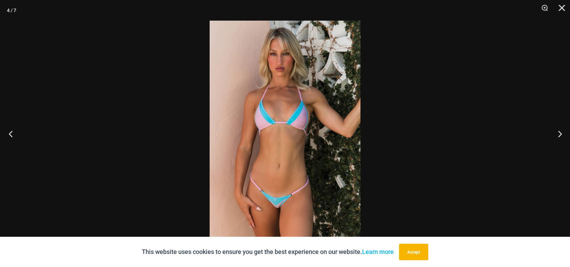
click at [13, 131] on button "Previous" at bounding box center [13, 134] width 26 height 34
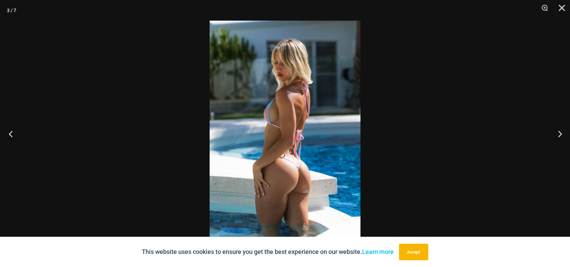
click at [13, 131] on button "Previous" at bounding box center [13, 134] width 26 height 34
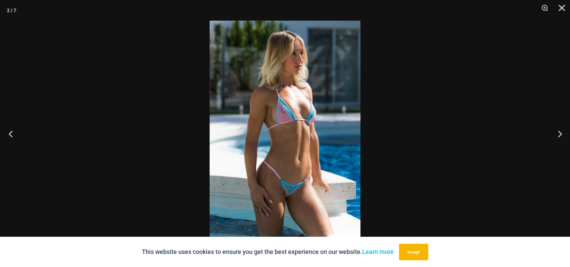
click at [13, 131] on button "Previous" at bounding box center [13, 134] width 26 height 34
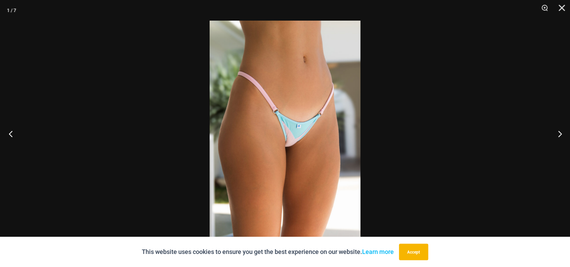
click at [13, 131] on button "Previous" at bounding box center [13, 134] width 26 height 34
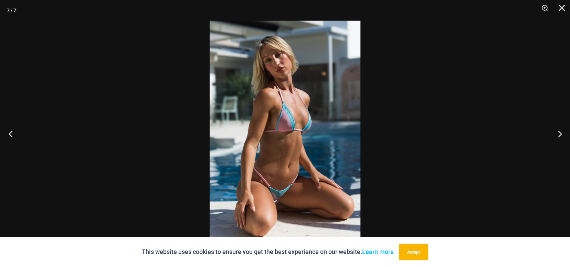
click at [13, 131] on button "Previous" at bounding box center [13, 134] width 26 height 34
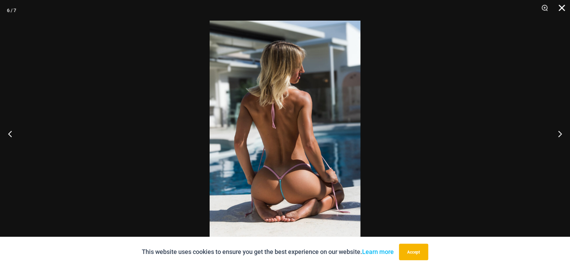
click at [559, 8] on button "Close" at bounding box center [559, 10] width 17 height 21
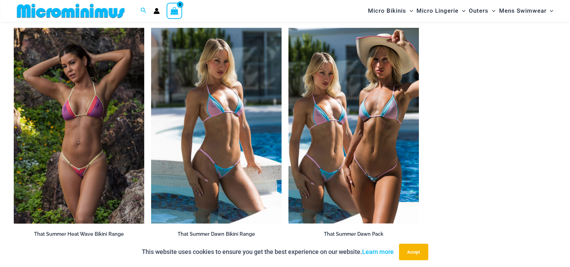
scroll to position [751, 0]
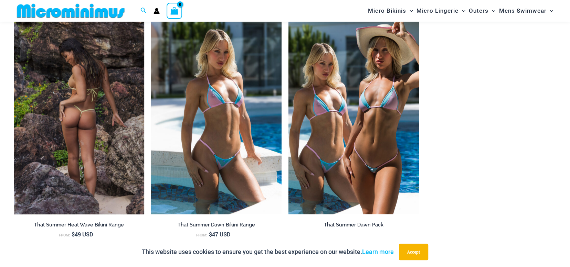
click at [84, 119] on img at bounding box center [79, 117] width 130 height 196
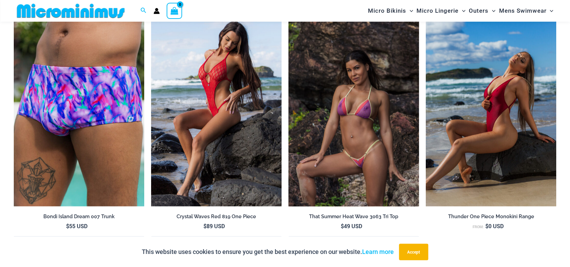
scroll to position [2224, 0]
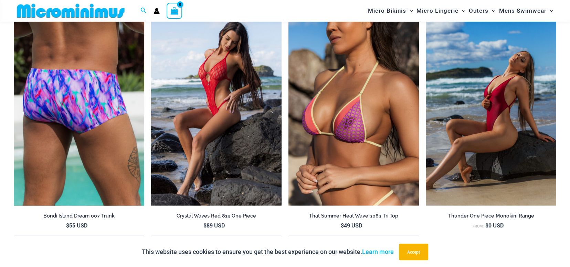
click at [123, 104] on img at bounding box center [79, 108] width 130 height 196
click at [64, 109] on img at bounding box center [79, 108] width 130 height 196
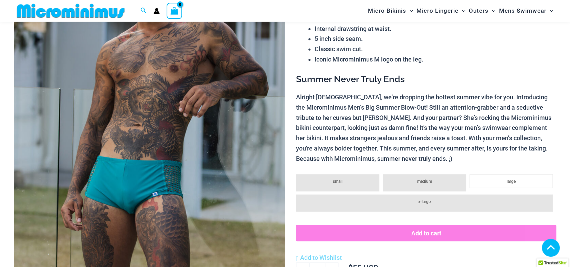
scroll to position [172, 0]
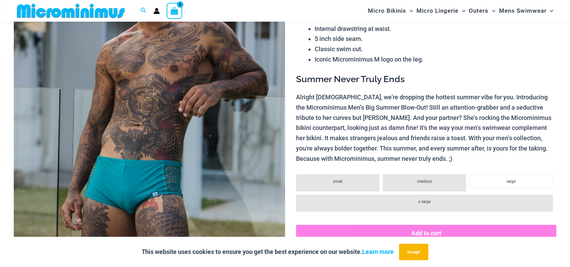
click at [251, 171] on img at bounding box center [149, 98] width 271 height 407
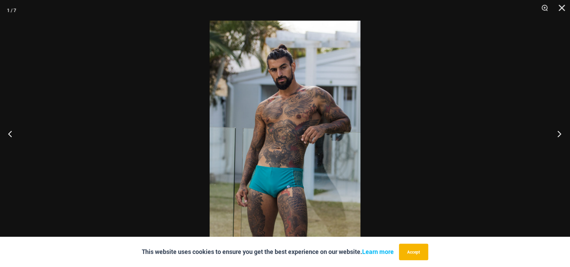
click at [557, 135] on button "Next" at bounding box center [557, 134] width 26 height 34
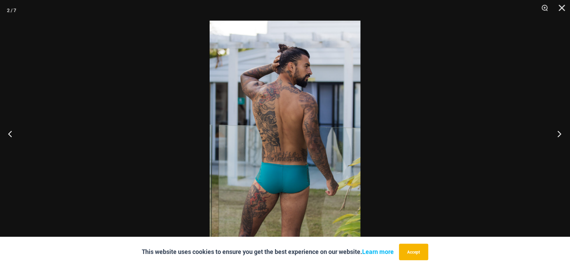
click at [556, 135] on button "Next" at bounding box center [557, 134] width 26 height 34
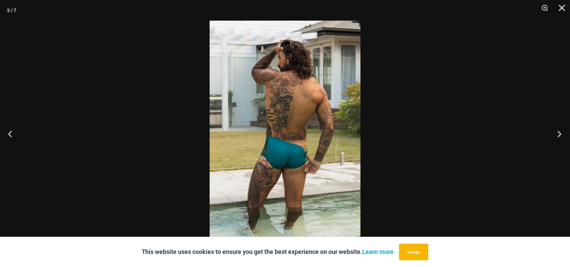
click at [555, 135] on button "Next" at bounding box center [557, 134] width 26 height 34
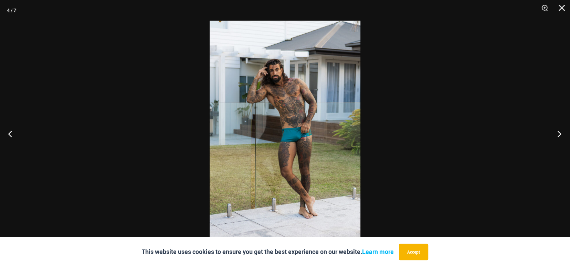
click at [553, 135] on button "Next" at bounding box center [557, 134] width 26 height 34
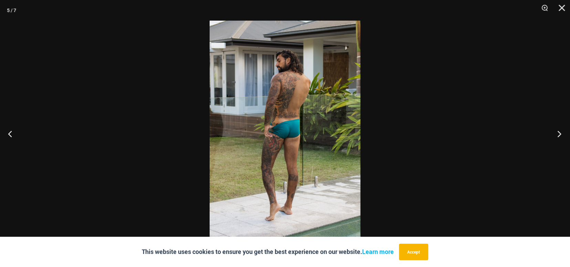
click at [552, 135] on button "Next" at bounding box center [557, 134] width 26 height 34
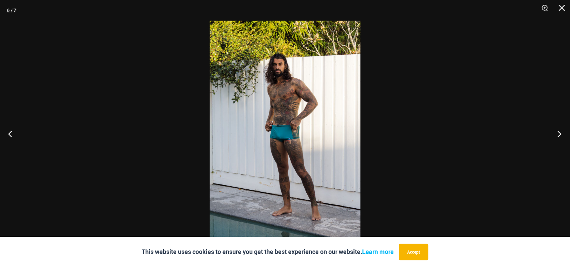
click at [552, 135] on button "Next" at bounding box center [557, 134] width 26 height 34
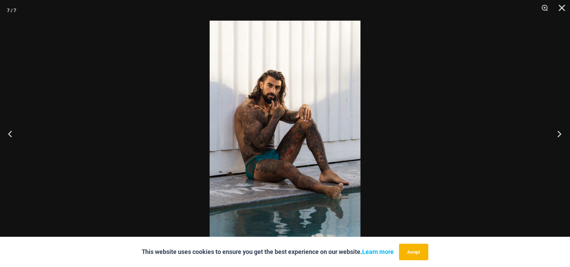
click at [552, 135] on button "Next" at bounding box center [557, 134] width 26 height 34
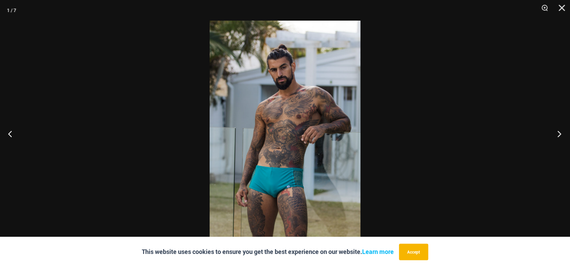
click at [552, 135] on button "Next" at bounding box center [557, 134] width 26 height 34
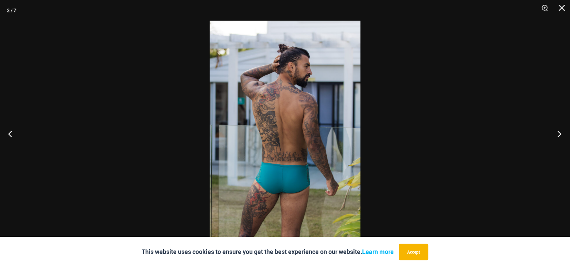
click at [552, 135] on button "Next" at bounding box center [557, 134] width 26 height 34
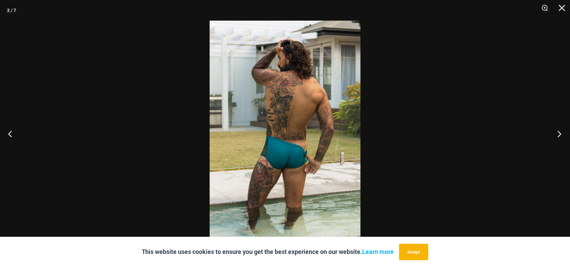
click at [551, 136] on button "Next" at bounding box center [557, 134] width 26 height 34
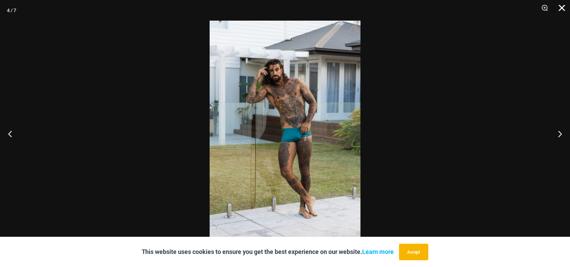
click at [560, 9] on button "Close" at bounding box center [559, 10] width 17 height 21
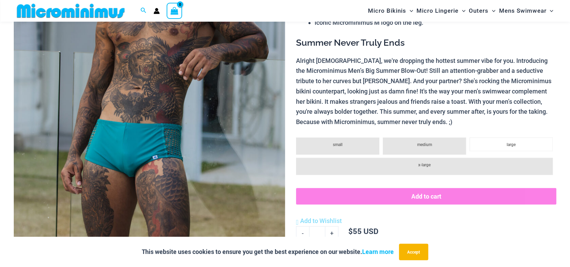
scroll to position [202, 0]
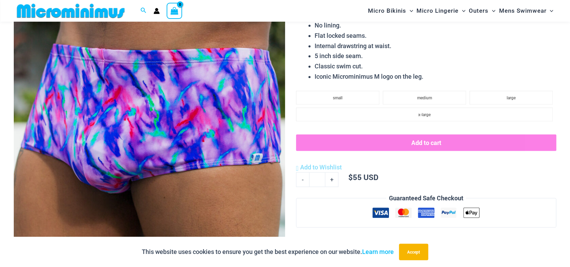
scroll to position [131, 0]
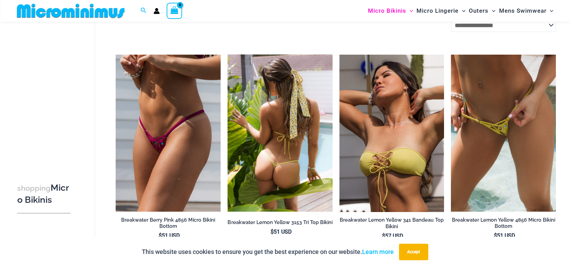
scroll to position [1133, 0]
click at [287, 120] on img at bounding box center [279, 133] width 105 height 157
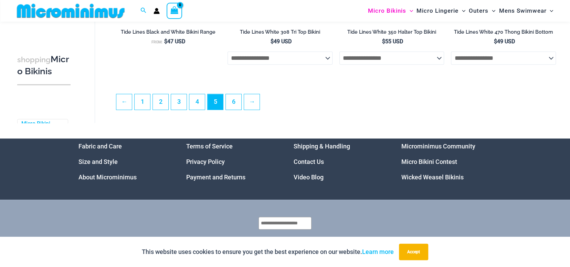
scroll to position [1779, 0]
click at [235, 110] on link "6" at bounding box center [233, 102] width 15 height 16
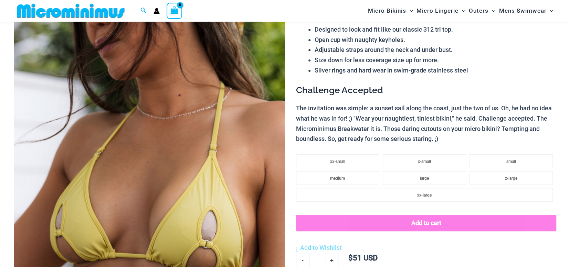
scroll to position [135, 0]
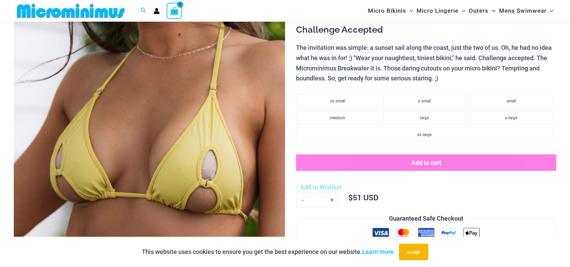
click at [255, 133] on img at bounding box center [149, 130] width 271 height 407
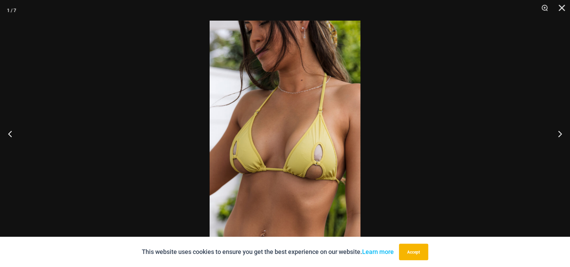
click at [538, 137] on div at bounding box center [285, 133] width 570 height 267
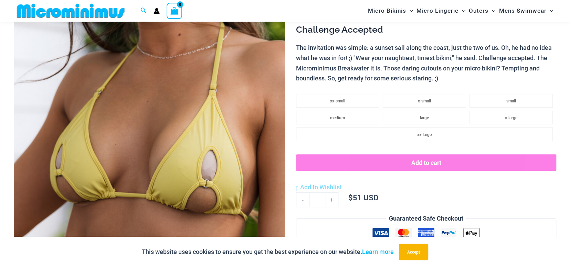
click at [238, 142] on img at bounding box center [149, 130] width 271 height 407
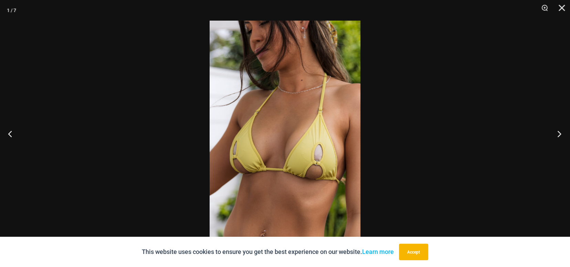
click at [560, 134] on button "Next" at bounding box center [557, 134] width 26 height 34
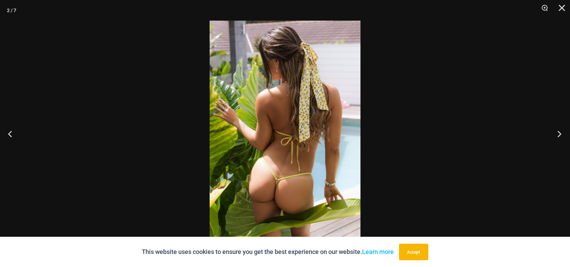
click at [558, 134] on button "Next" at bounding box center [557, 134] width 26 height 34
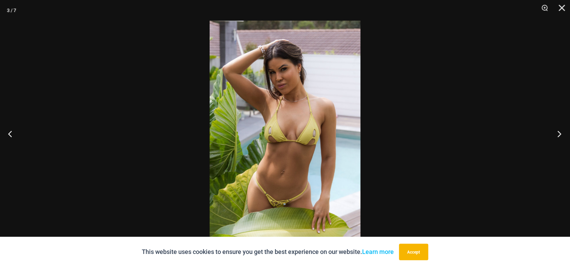
click at [557, 134] on button "Next" at bounding box center [557, 134] width 26 height 34
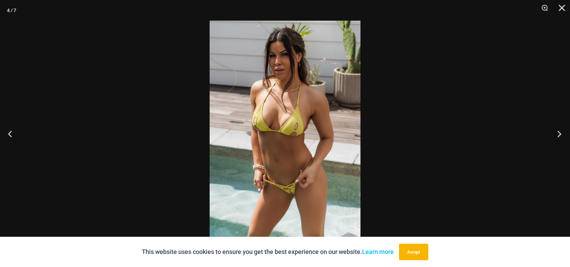
click at [557, 134] on button "Next" at bounding box center [557, 134] width 26 height 34
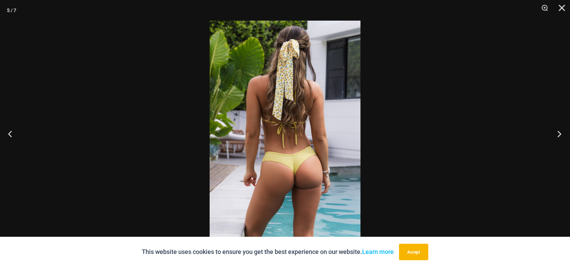
click at [557, 134] on button "Next" at bounding box center [557, 134] width 26 height 34
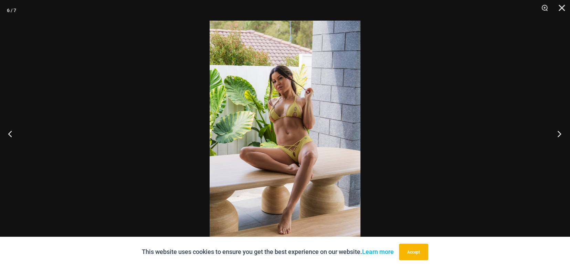
click at [557, 134] on button "Next" at bounding box center [557, 134] width 26 height 34
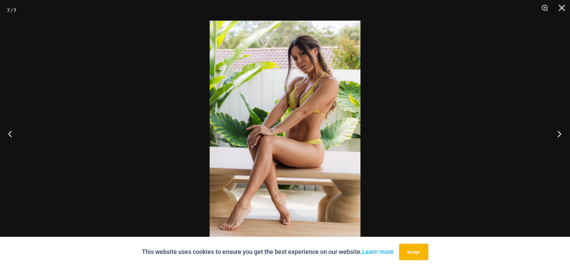
click at [557, 134] on button "Next" at bounding box center [557, 134] width 26 height 34
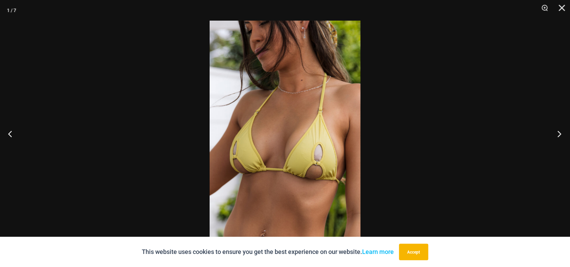
click at [557, 134] on button "Next" at bounding box center [557, 134] width 26 height 34
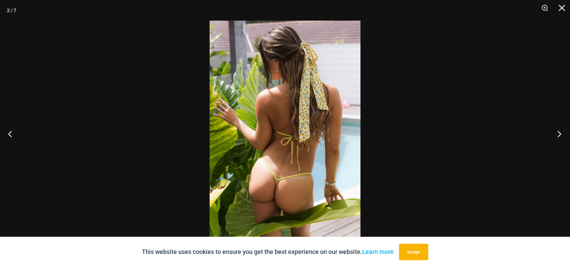
click at [557, 134] on button "Next" at bounding box center [557, 134] width 26 height 34
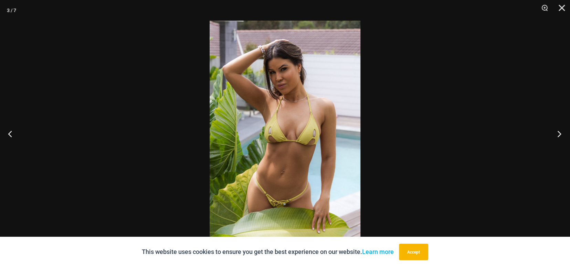
click at [557, 134] on button "Next" at bounding box center [557, 134] width 26 height 34
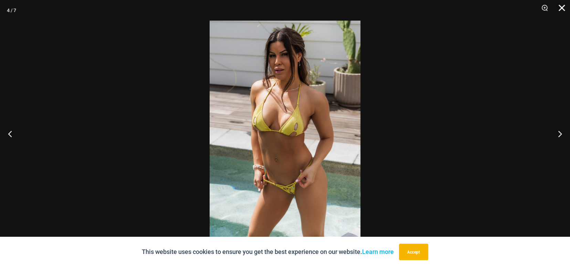
click at [562, 9] on button "Close" at bounding box center [559, 10] width 17 height 21
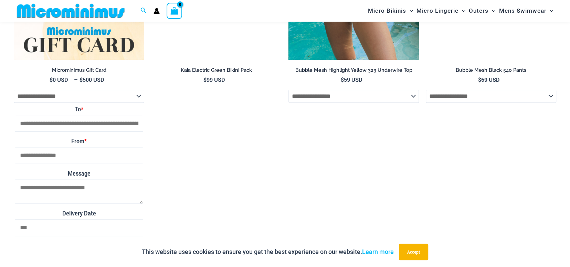
scroll to position [2028, 0]
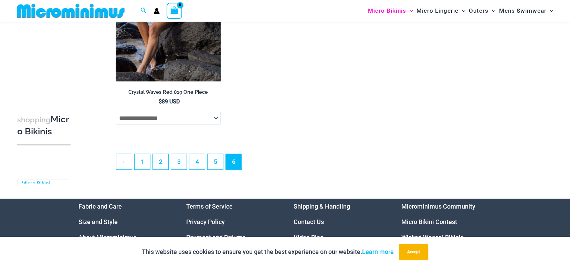
scroll to position [1784, 0]
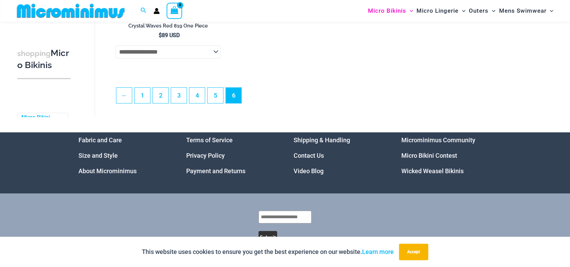
click at [35, 71] on h3 "shopping Micro Bikinis" at bounding box center [43, 59] width 53 height 24
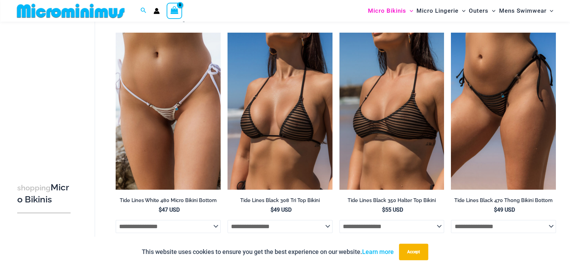
scroll to position [0, 0]
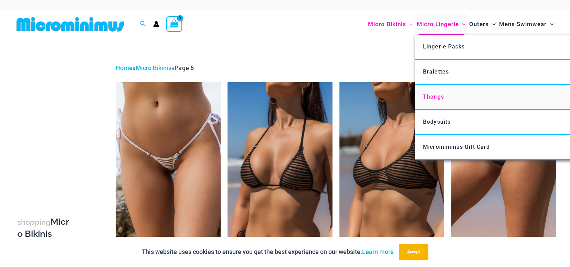
click at [436, 98] on span "Thongs" at bounding box center [433, 97] width 21 height 7
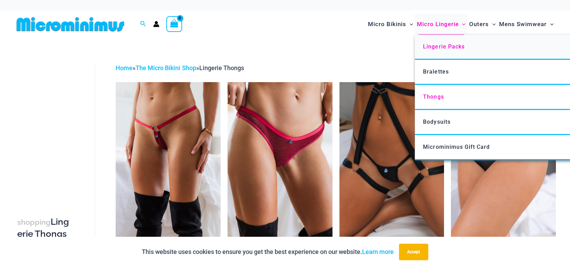
click at [443, 47] on span "Lingerie Packs" at bounding box center [443, 46] width 41 height 7
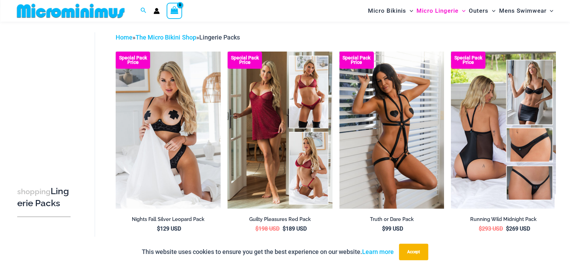
scroll to position [30, 0]
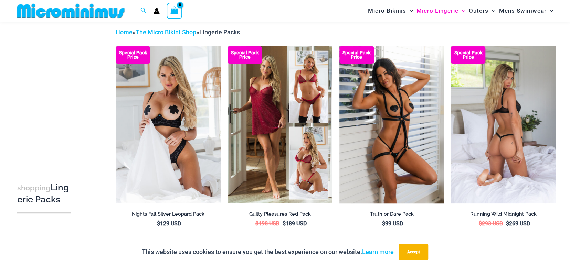
click at [501, 127] on img at bounding box center [503, 124] width 105 height 157
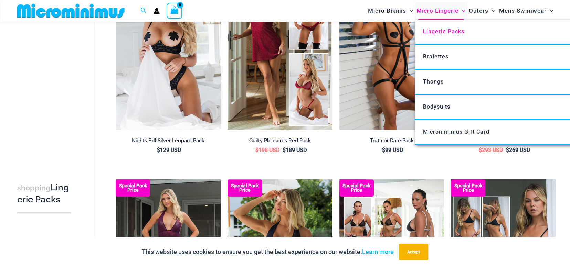
scroll to position [98, 0]
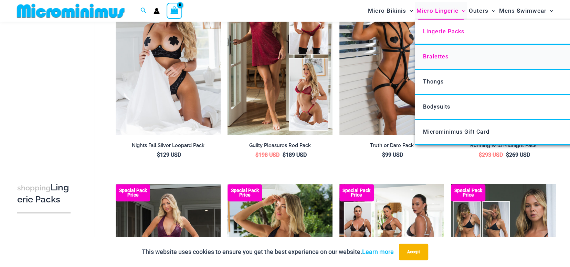
click at [436, 57] on span "Bralettes" at bounding box center [435, 56] width 25 height 7
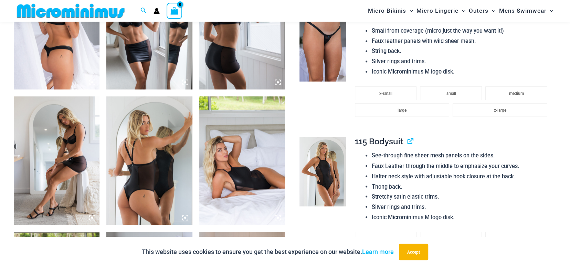
scroll to position [649, 0]
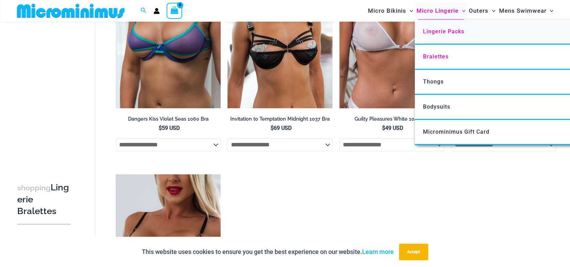
scroll to position [339, 0]
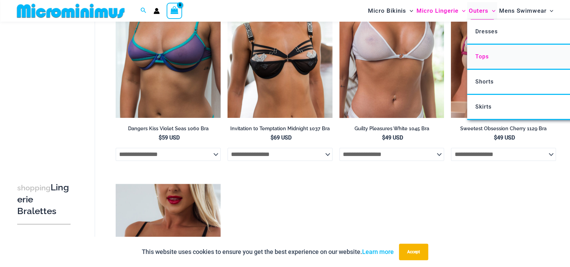
click at [481, 56] on span "Tops" at bounding box center [481, 56] width 13 height 7
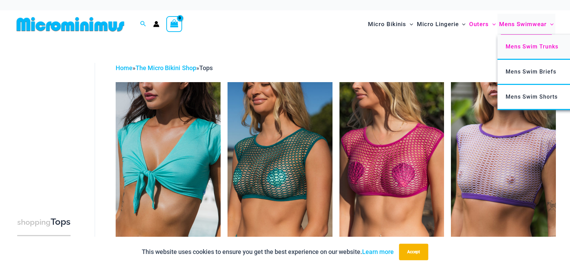
click at [523, 49] on span "Mens Swim Trunks" at bounding box center [531, 46] width 53 height 7
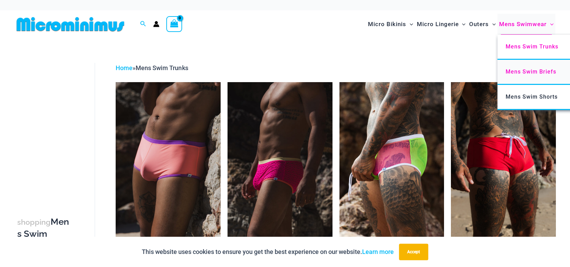
click at [520, 69] on span "Mens Swim Briefs" at bounding box center [530, 71] width 51 height 7
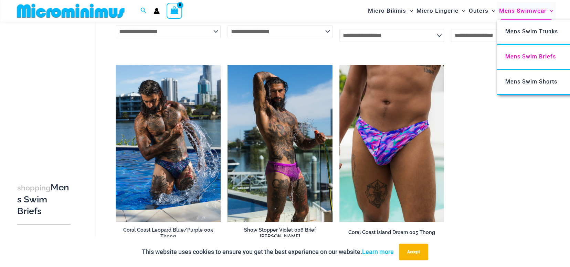
scroll to position [236, 0]
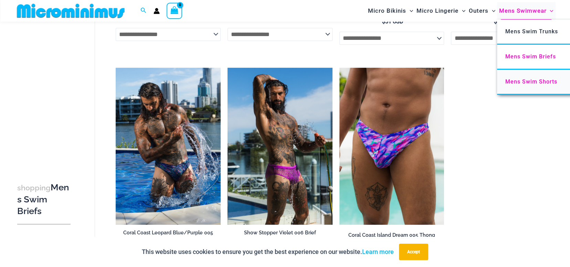
click at [535, 78] on span "Mens Swim Shorts" at bounding box center [531, 81] width 52 height 7
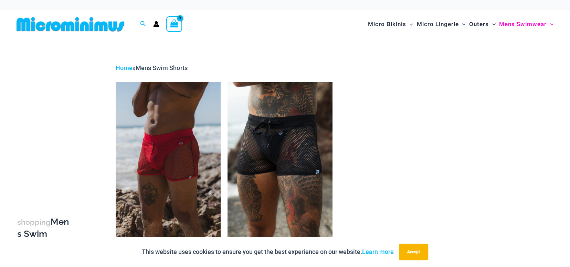
click at [101, 28] on img at bounding box center [70, 24] width 113 height 15
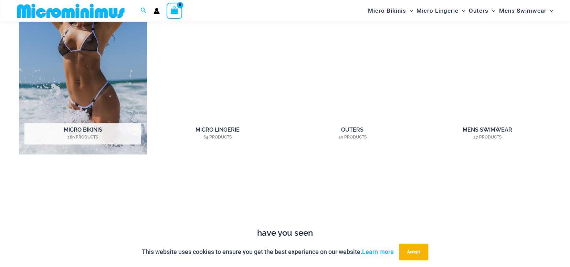
scroll to position [545, 0]
